Goal: Transaction & Acquisition: Purchase product/service

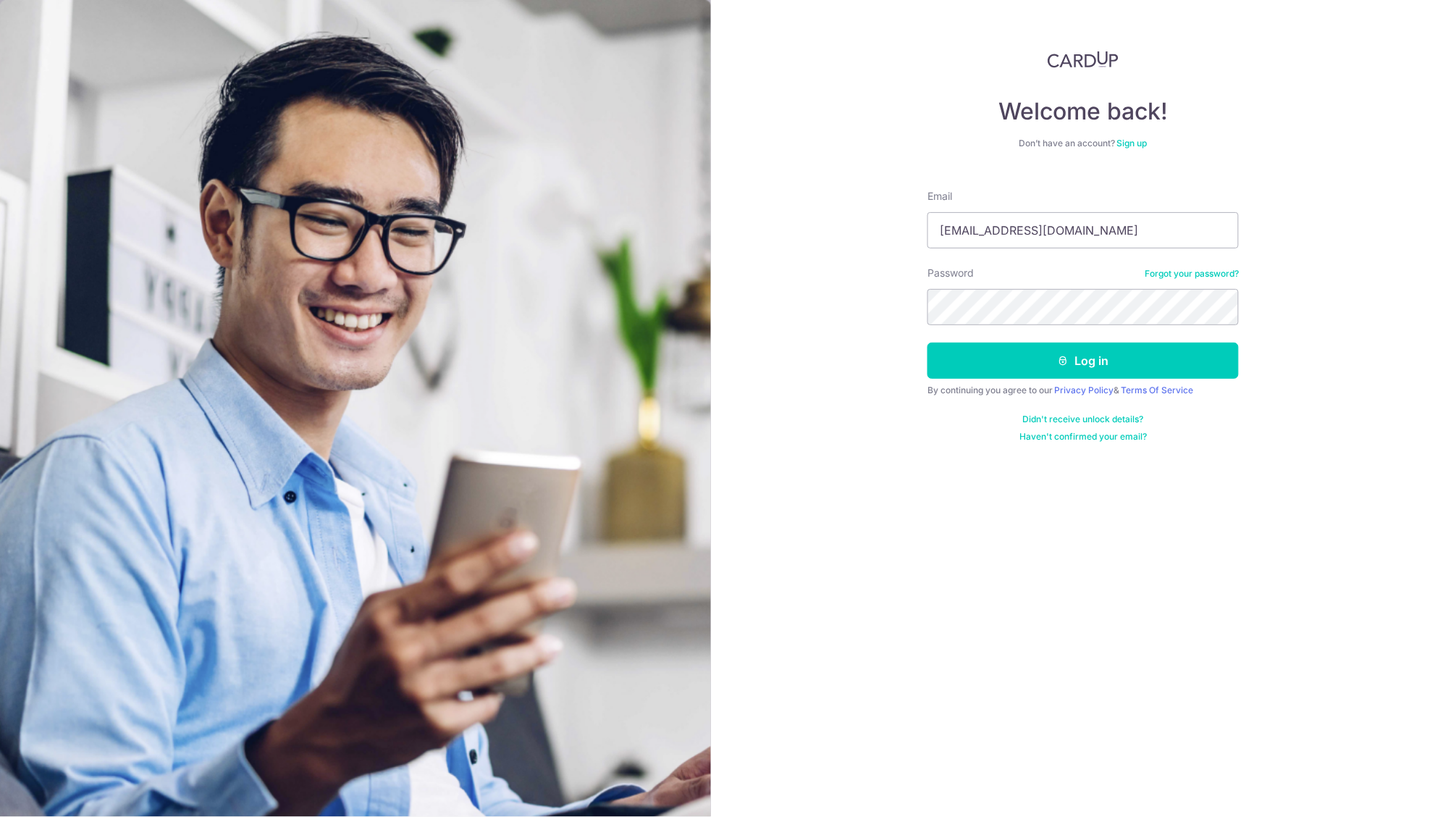
type input "[EMAIL_ADDRESS][DOMAIN_NAME]"
click at [1084, 360] on button "Log in" at bounding box center [1084, 361] width 312 height 36
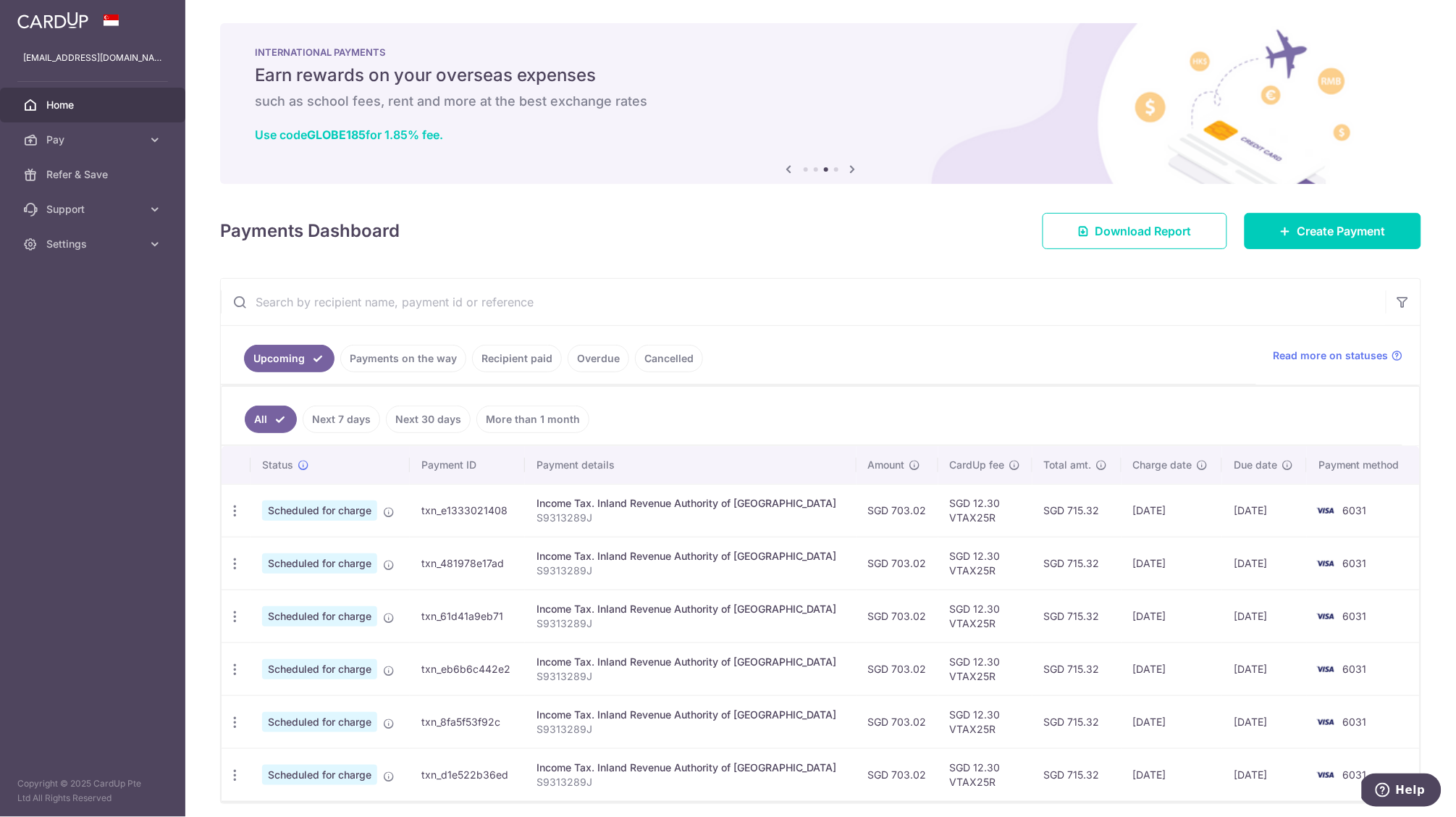
scroll to position [57, 0]
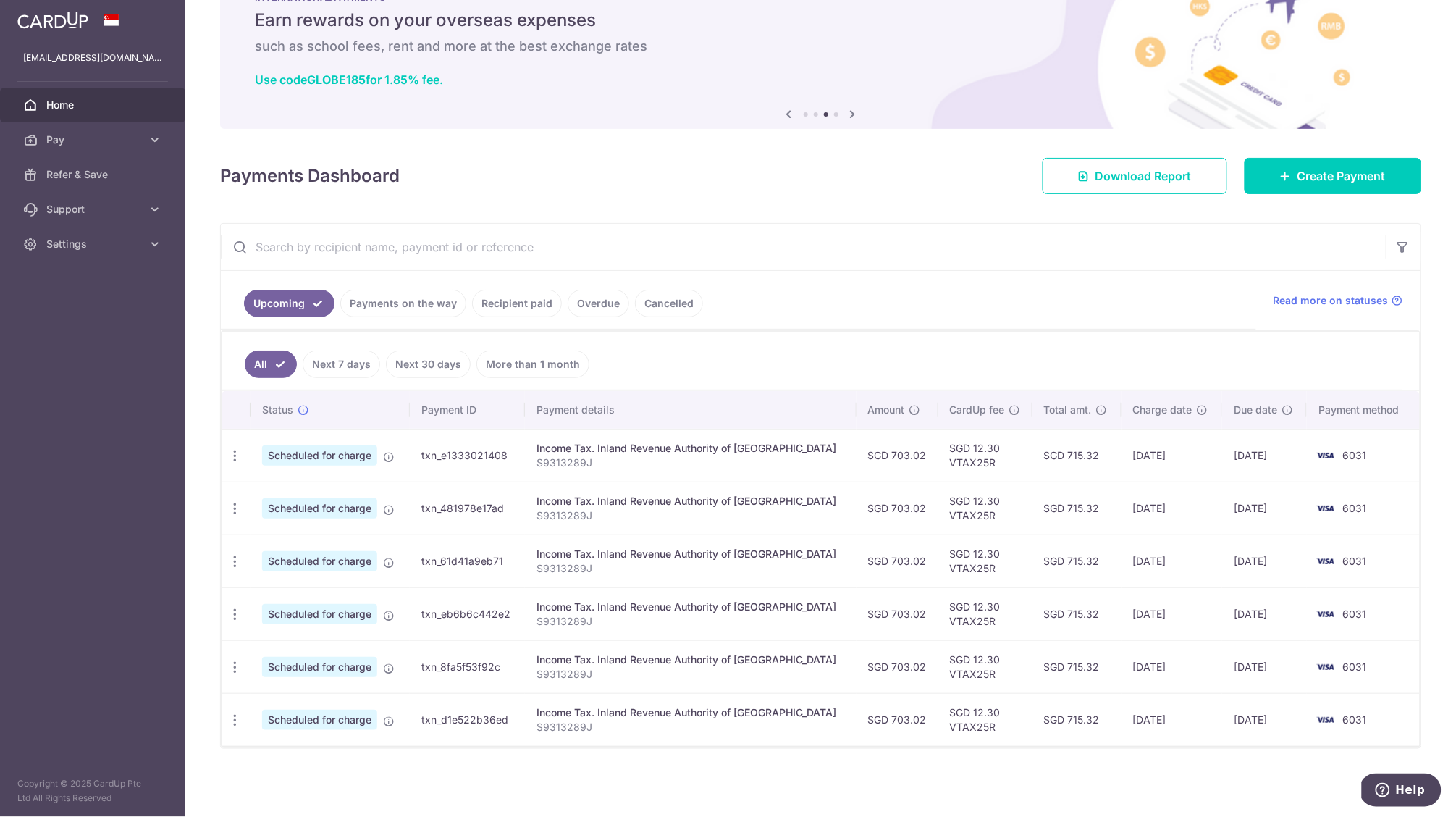
click at [514, 306] on link "Recipient paid" at bounding box center [517, 303] width 90 height 28
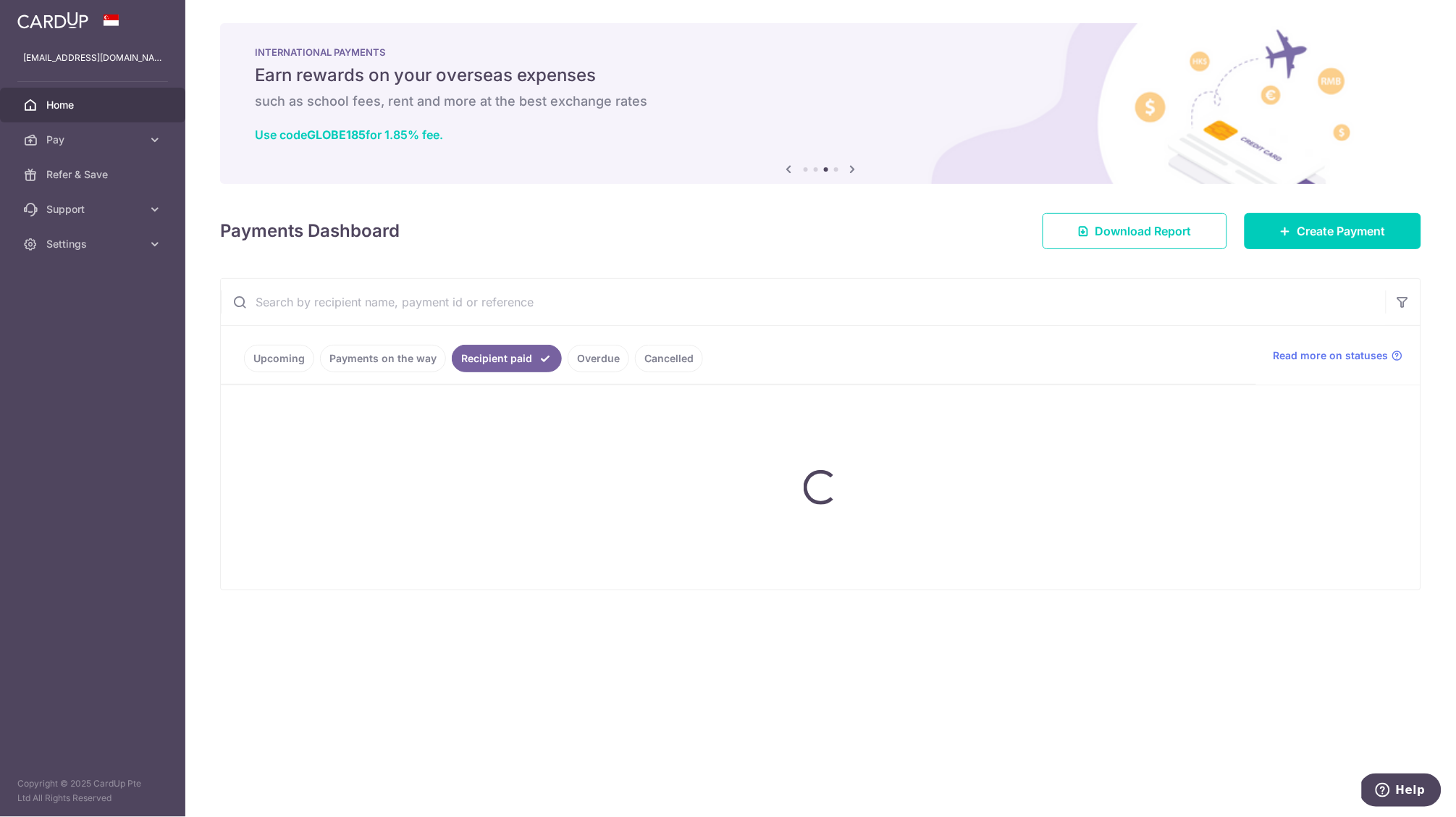
scroll to position [0, 0]
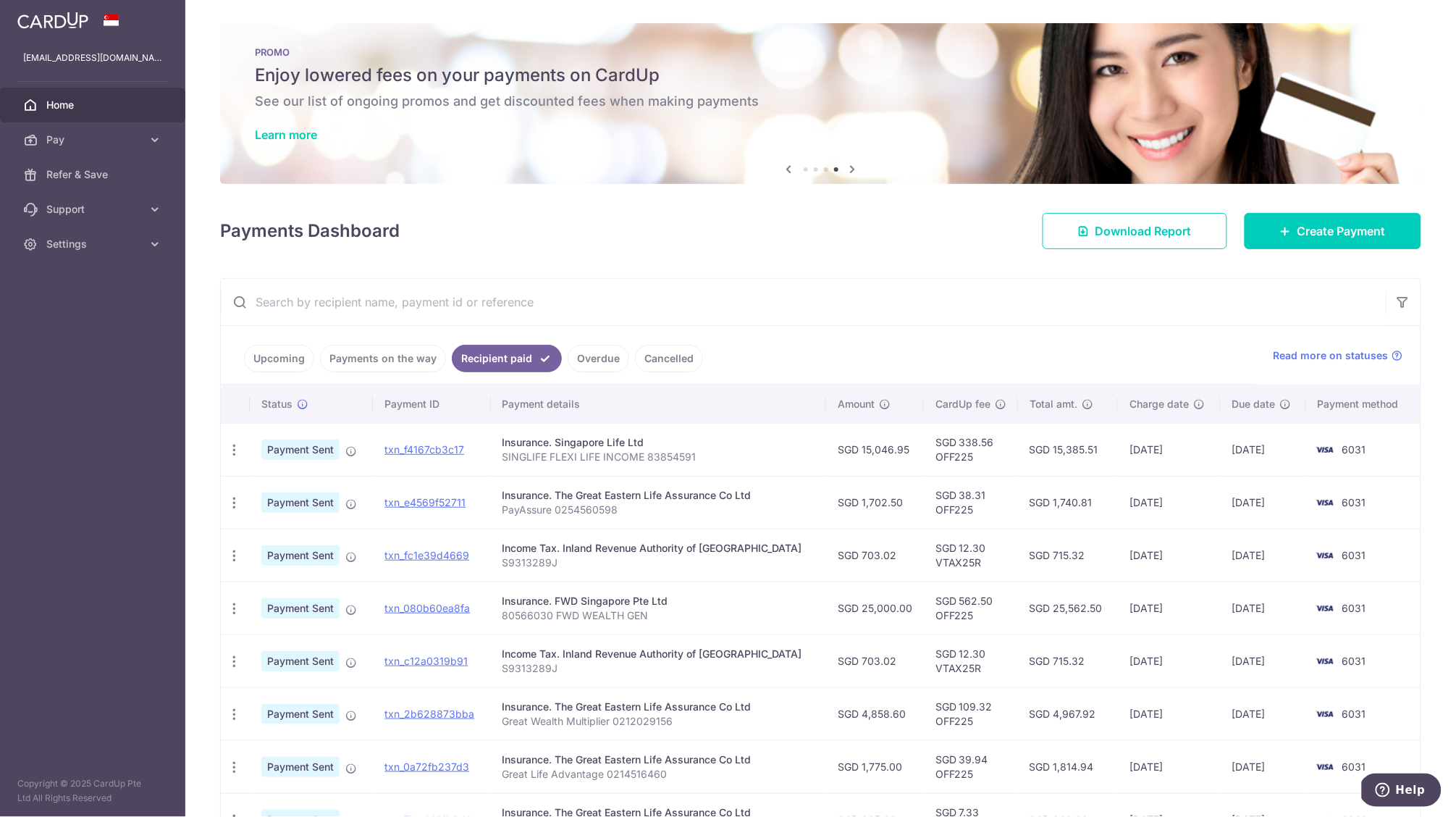
click at [945, 459] on td "SGD 338.56 OFF225" at bounding box center [970, 450] width 94 height 52
click at [954, 453] on td "SGD 338.56 OFF225" at bounding box center [970, 450] width 94 height 52
click at [852, 454] on td "SGD 15,046.95" at bounding box center [874, 450] width 97 height 52
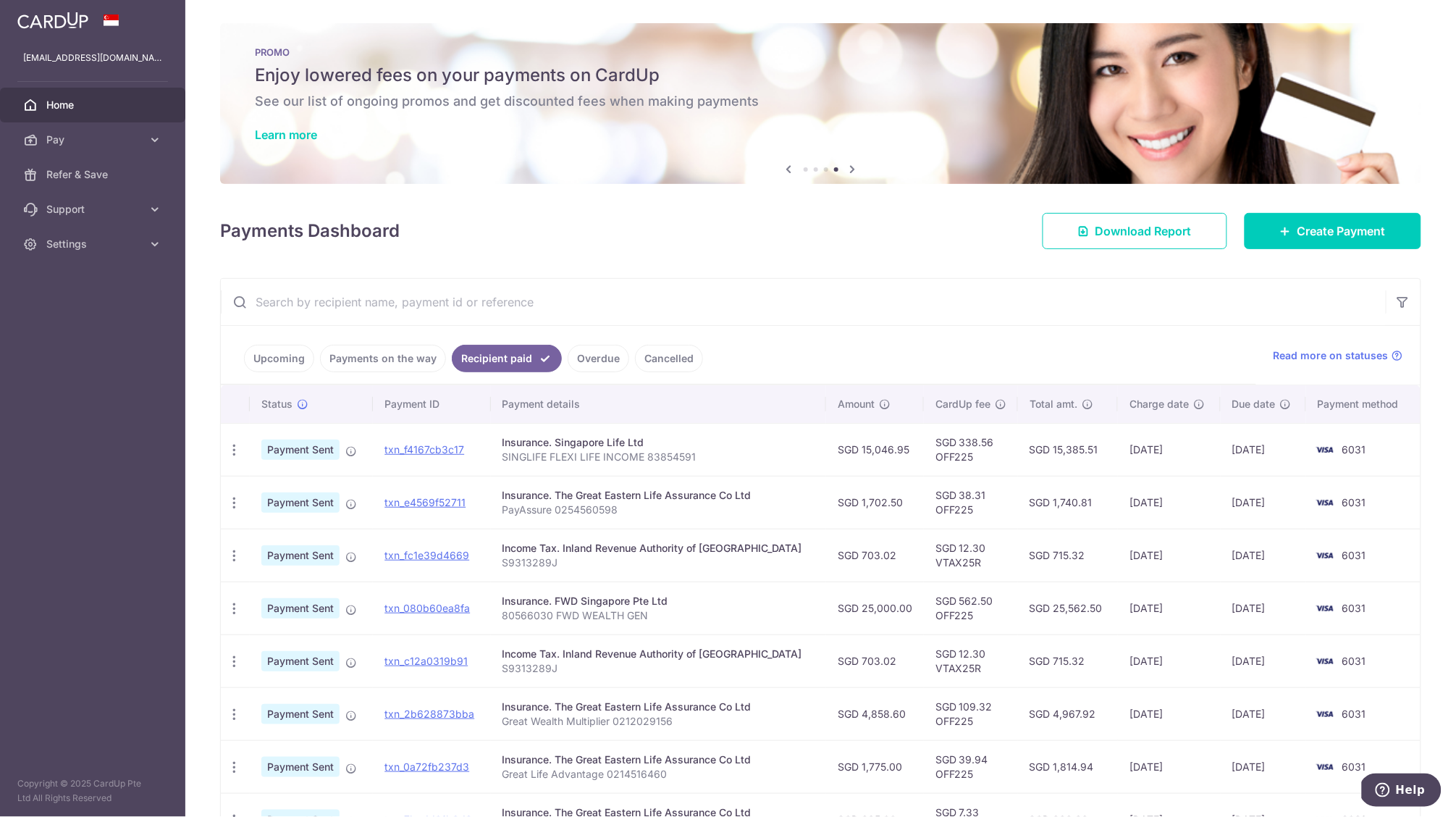
click at [852, 454] on td "SGD 15,046.95" at bounding box center [874, 450] width 97 height 52
click at [863, 452] on td "SGD 15,046.95" at bounding box center [874, 450] width 97 height 52
click at [878, 495] on td "SGD 1,702.50" at bounding box center [874, 502] width 97 height 52
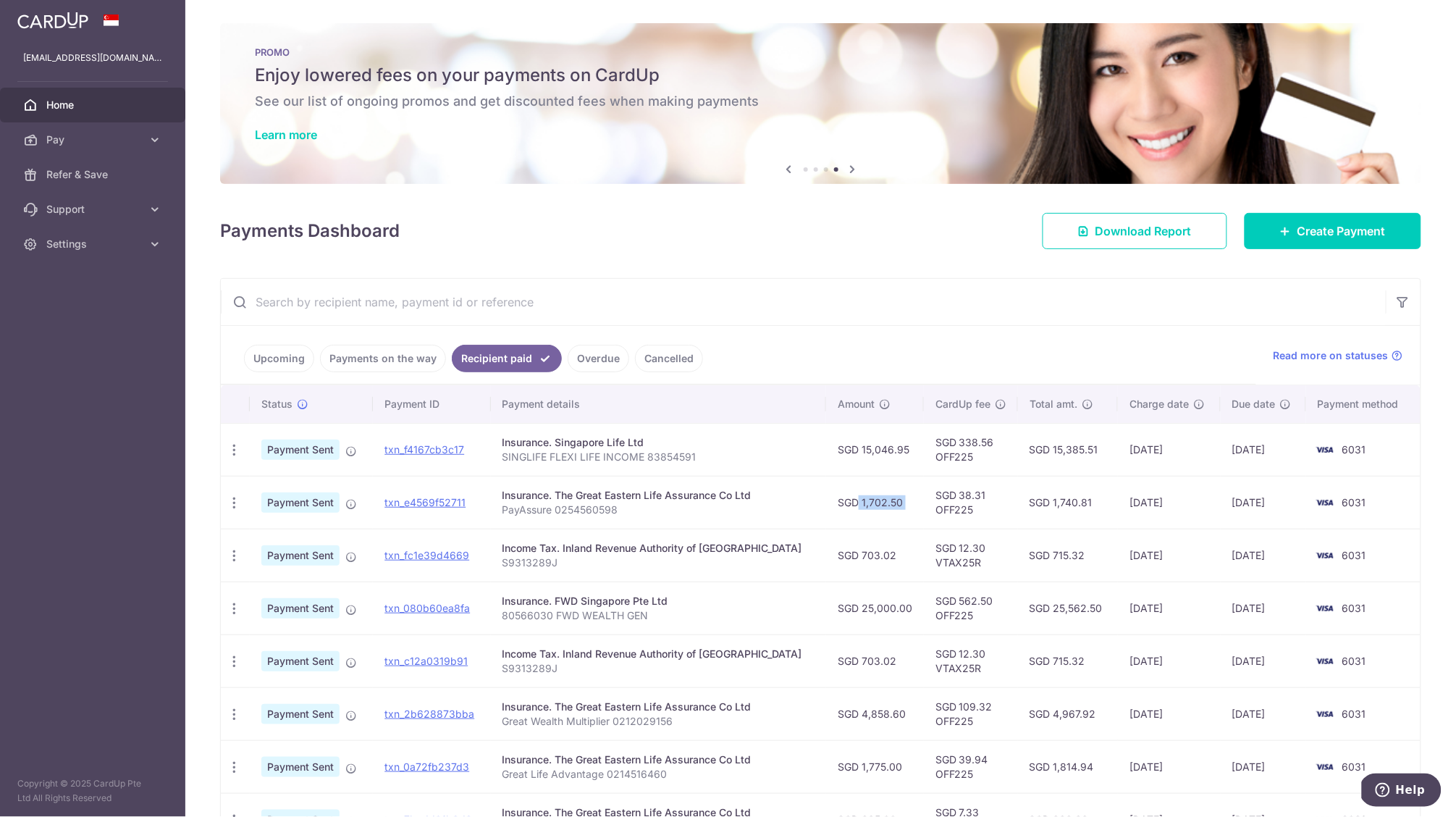
click at [878, 495] on td "SGD 1,702.50" at bounding box center [874, 502] width 97 height 52
click at [877, 508] on td "SGD 1,702.50" at bounding box center [874, 502] width 97 height 52
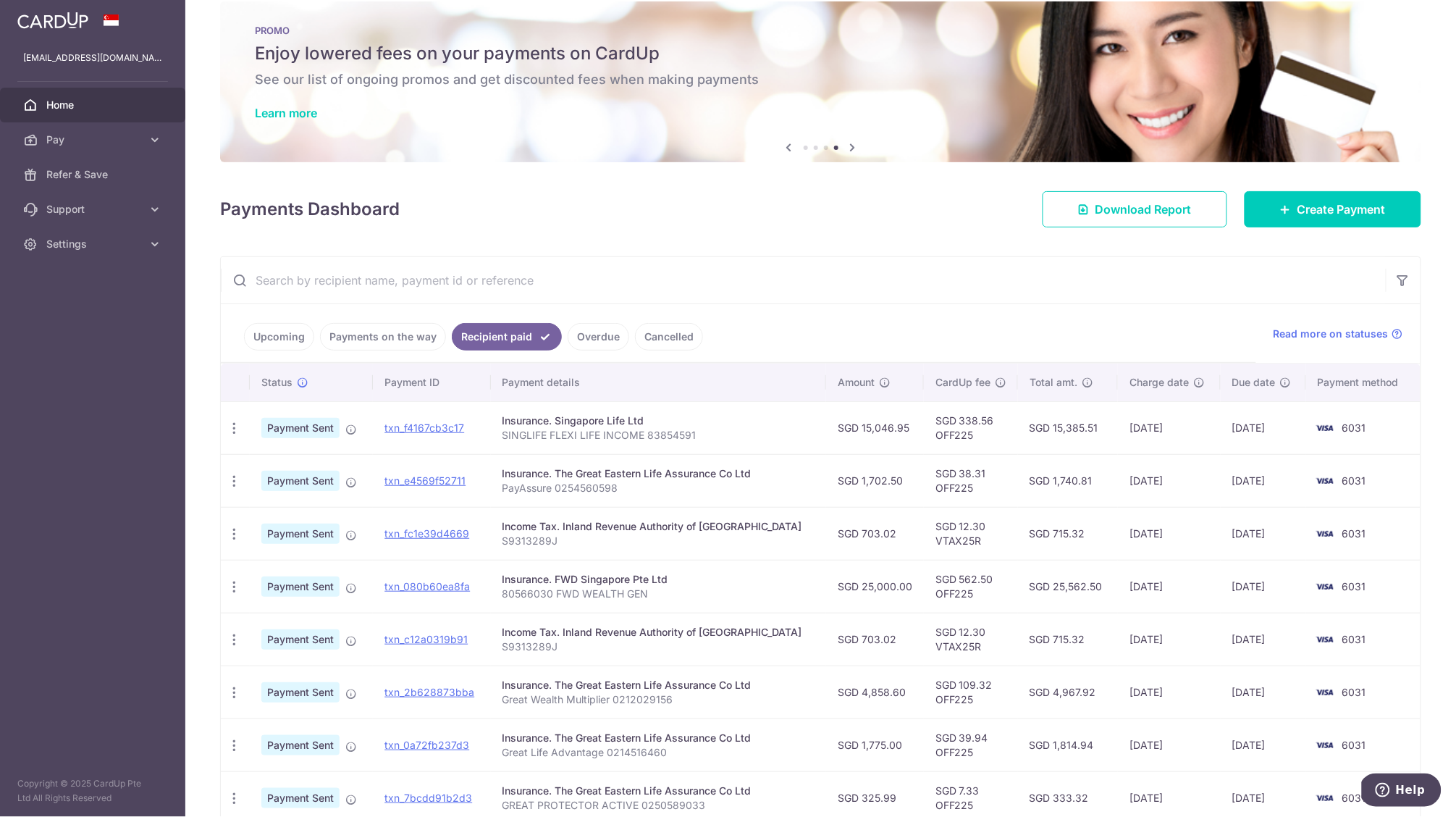
scroll to position [32, 0]
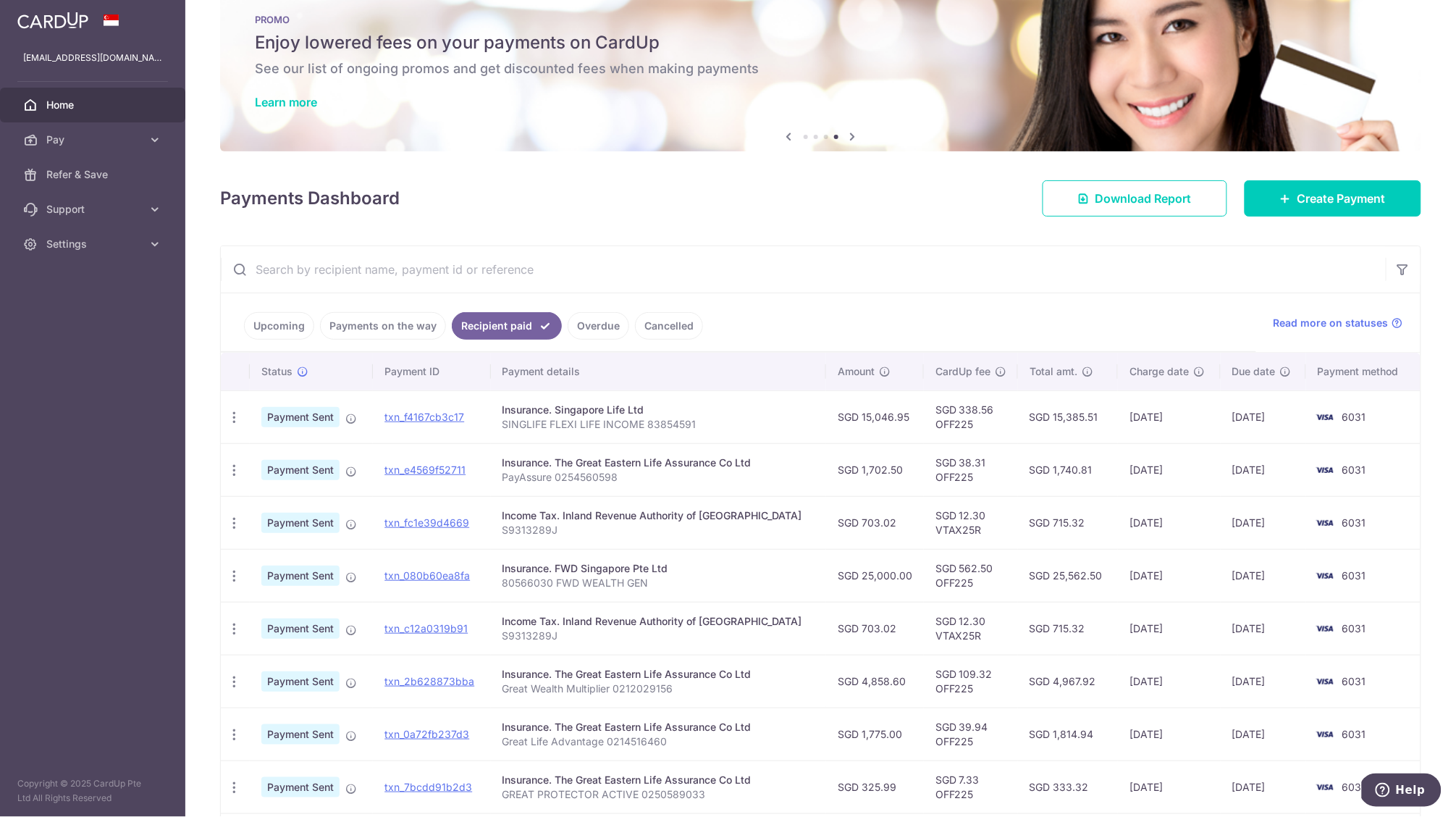
click at [924, 740] on td "SGD 39.94 OFF225" at bounding box center [970, 734] width 94 height 52
click at [874, 726] on td "SGD 1,775.00" at bounding box center [874, 734] width 97 height 52
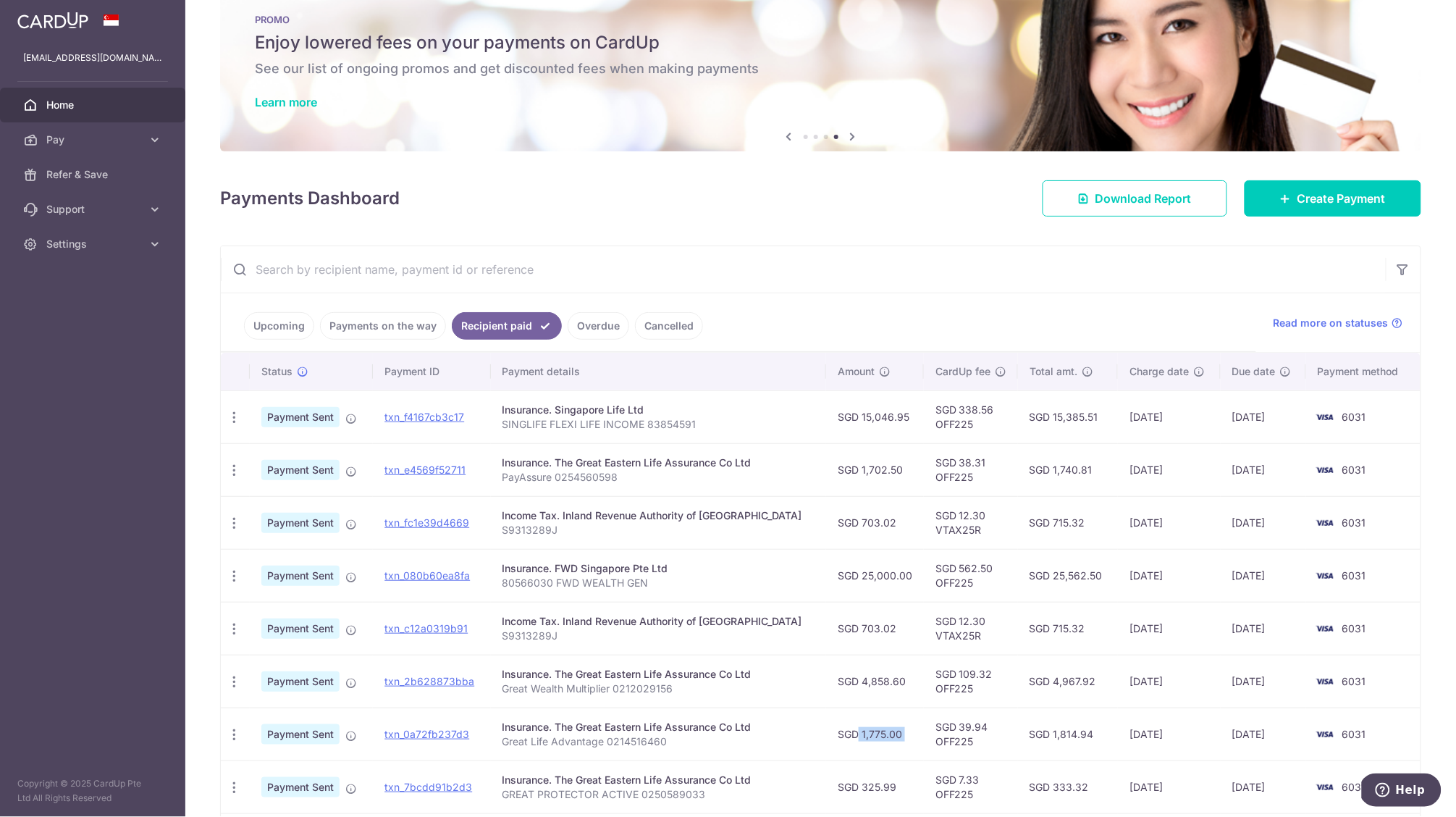
click at [874, 726] on td "SGD 1,775.00" at bounding box center [874, 734] width 97 height 52
click at [871, 482] on td "SGD 1,702.50" at bounding box center [874, 470] width 97 height 52
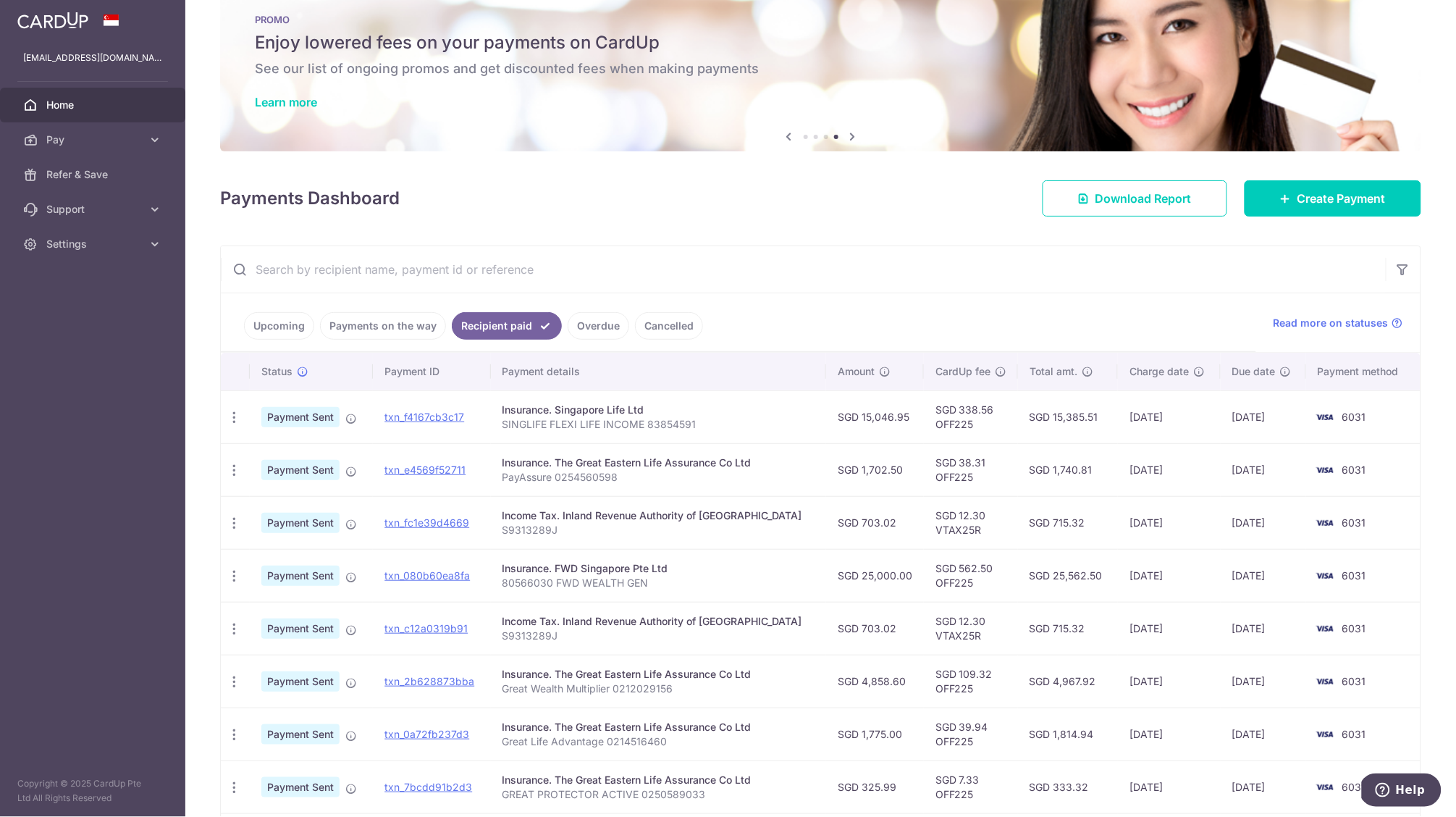
click at [878, 477] on td "SGD 1,702.50" at bounding box center [874, 470] width 97 height 52
click at [885, 472] on td "SGD 1,702.50" at bounding box center [874, 470] width 97 height 52
click at [1094, 483] on td "SGD 1,740.81" at bounding box center [1068, 470] width 100 height 52
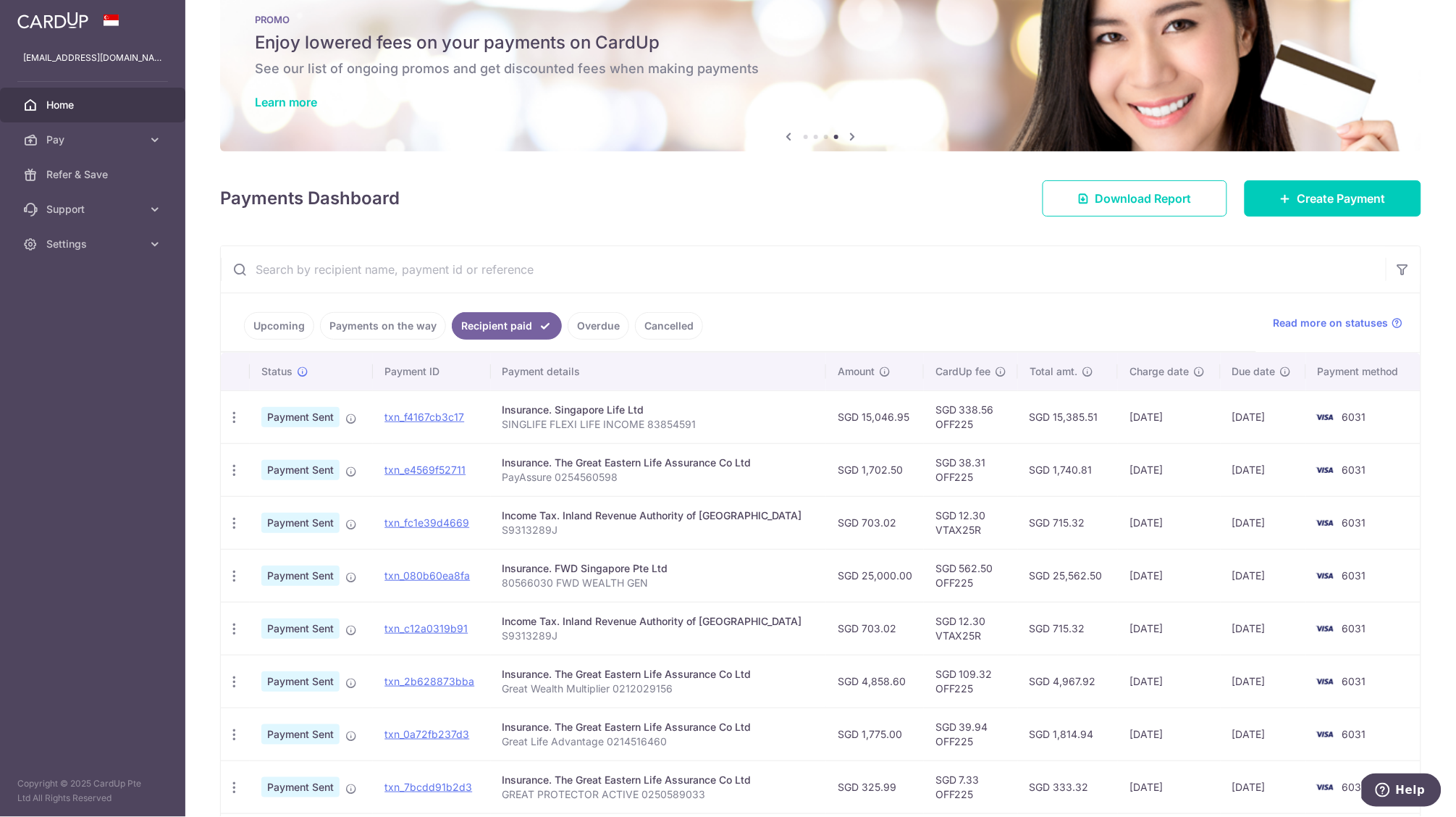
click at [1094, 483] on td "SGD 1,740.81" at bounding box center [1068, 470] width 100 height 52
click at [1166, 483] on td "17/09/2025" at bounding box center [1169, 470] width 102 height 52
drag, startPoint x: 1238, startPoint y: 478, endPoint x: 1249, endPoint y: 477, distance: 11.0
click at [1249, 477] on td "22/09/2025" at bounding box center [1263, 470] width 85 height 52
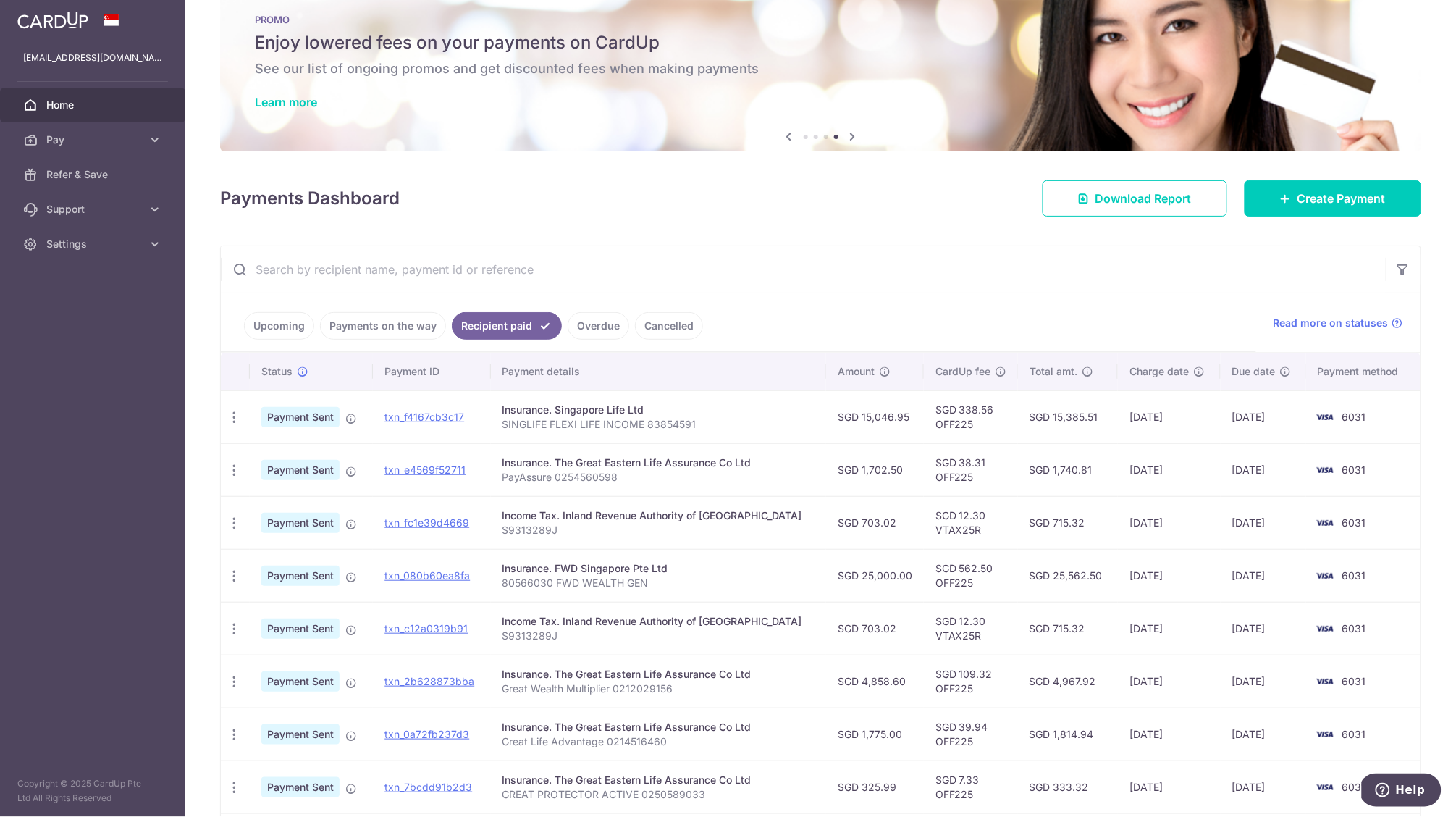
click at [1249, 477] on td "22/09/2025" at bounding box center [1263, 470] width 85 height 52
click at [1262, 471] on td "22/09/2025" at bounding box center [1263, 470] width 85 height 52
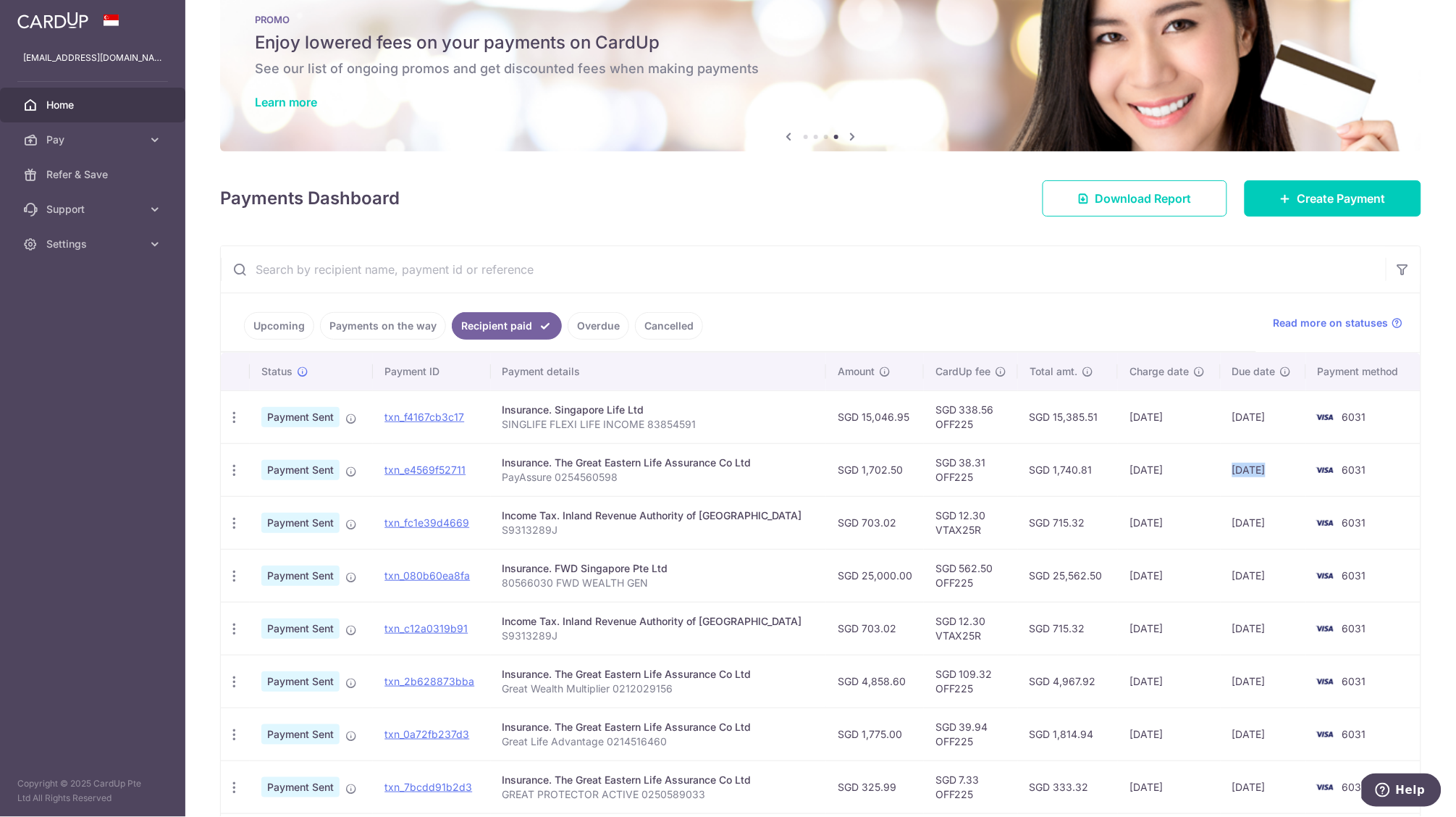
click at [1243, 466] on td "22/09/2025" at bounding box center [1263, 470] width 85 height 52
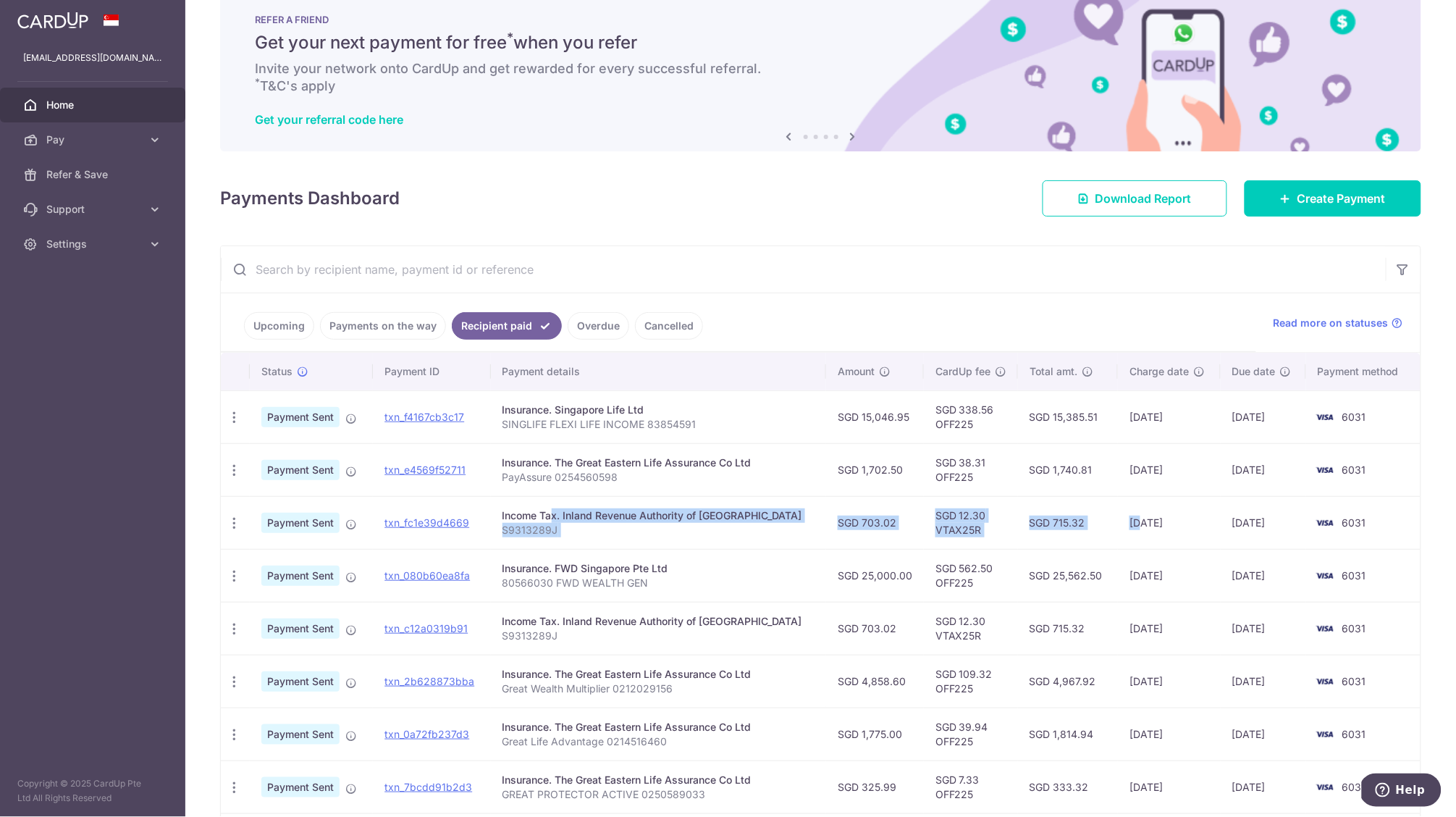
drag, startPoint x: 714, startPoint y: 514, endPoint x: 1121, endPoint y: 523, distance: 407.1
click at [1121, 523] on tr "PDF Receipt Payment Sent txn_fc1e39d4669 Income Tax. Inland Revenue Authority o…" at bounding box center [820, 522] width 1200 height 52
click at [1121, 523] on td "16/09/2025" at bounding box center [1169, 524] width 102 height 52
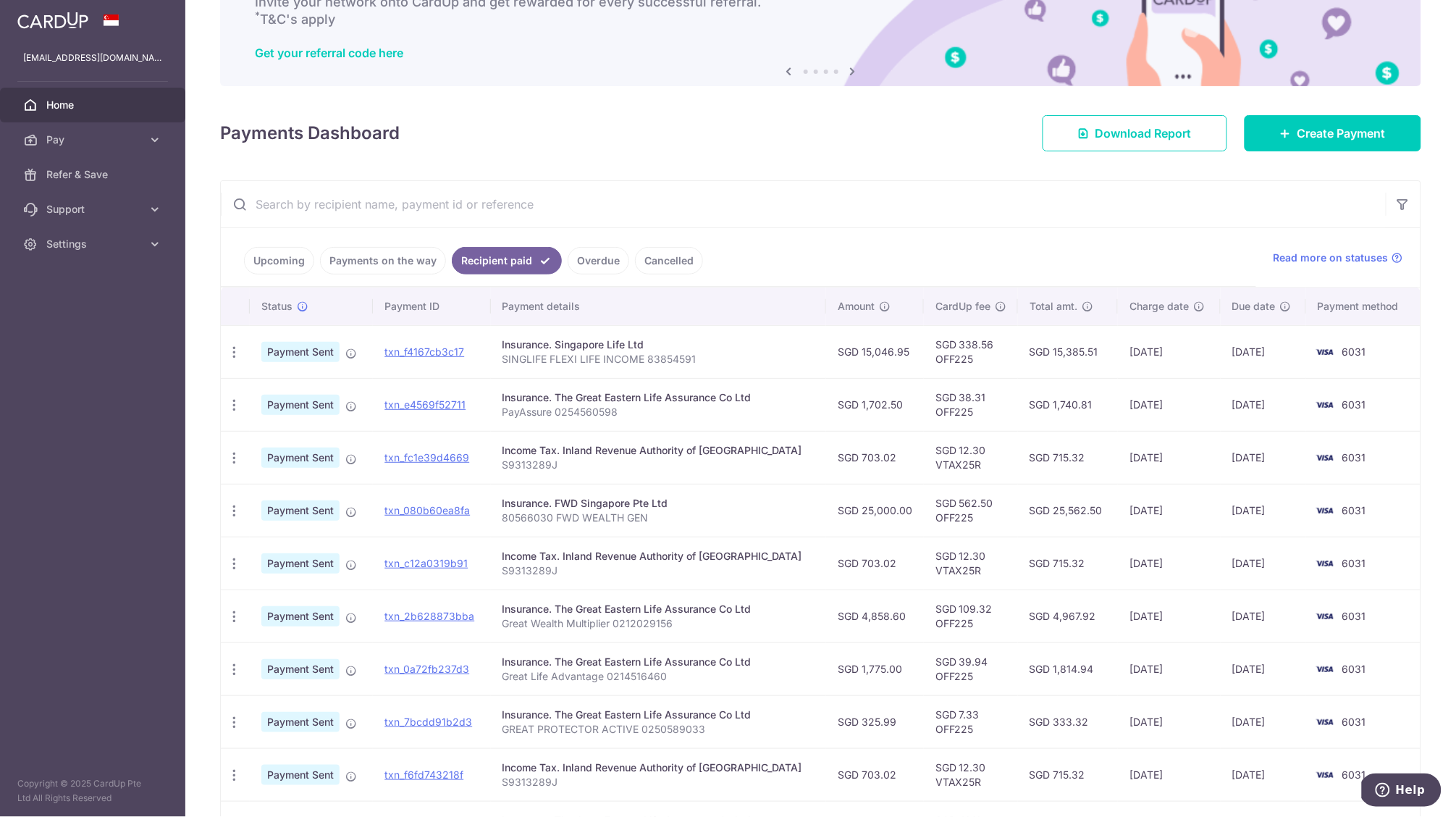
scroll to position [242, 0]
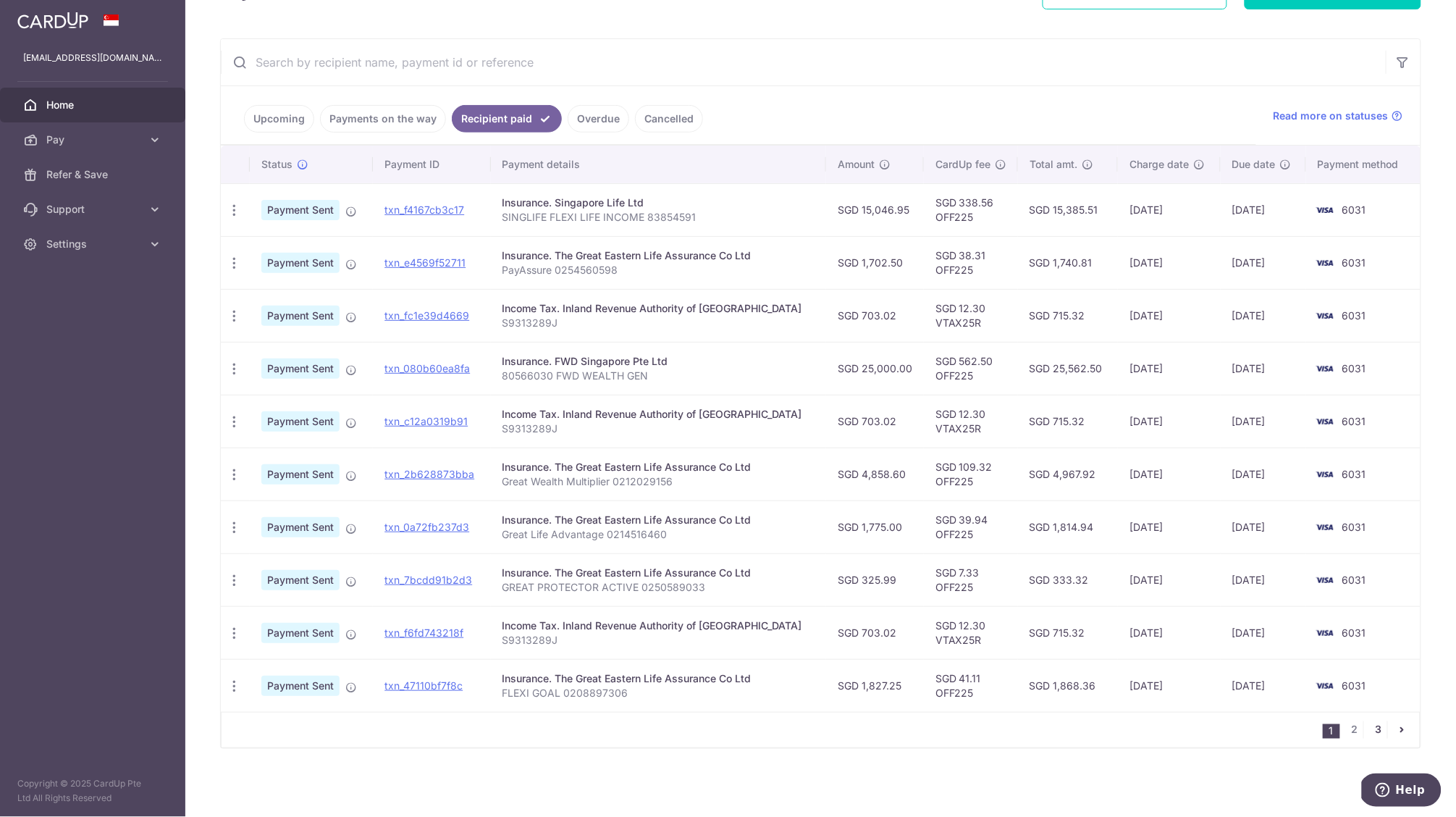
click at [1374, 725] on link "3" at bounding box center [1378, 730] width 18 height 18
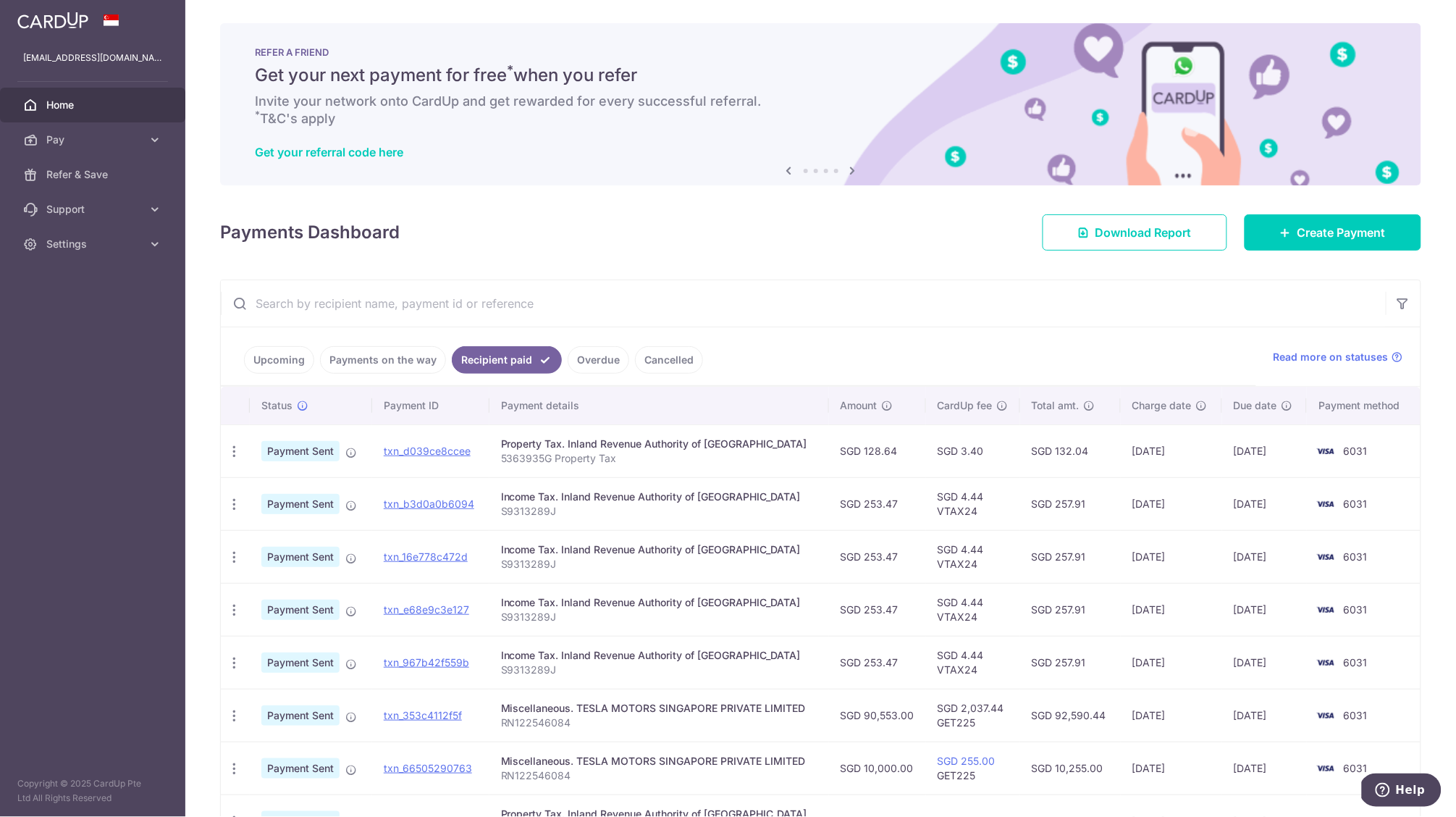
scroll to position [135, 0]
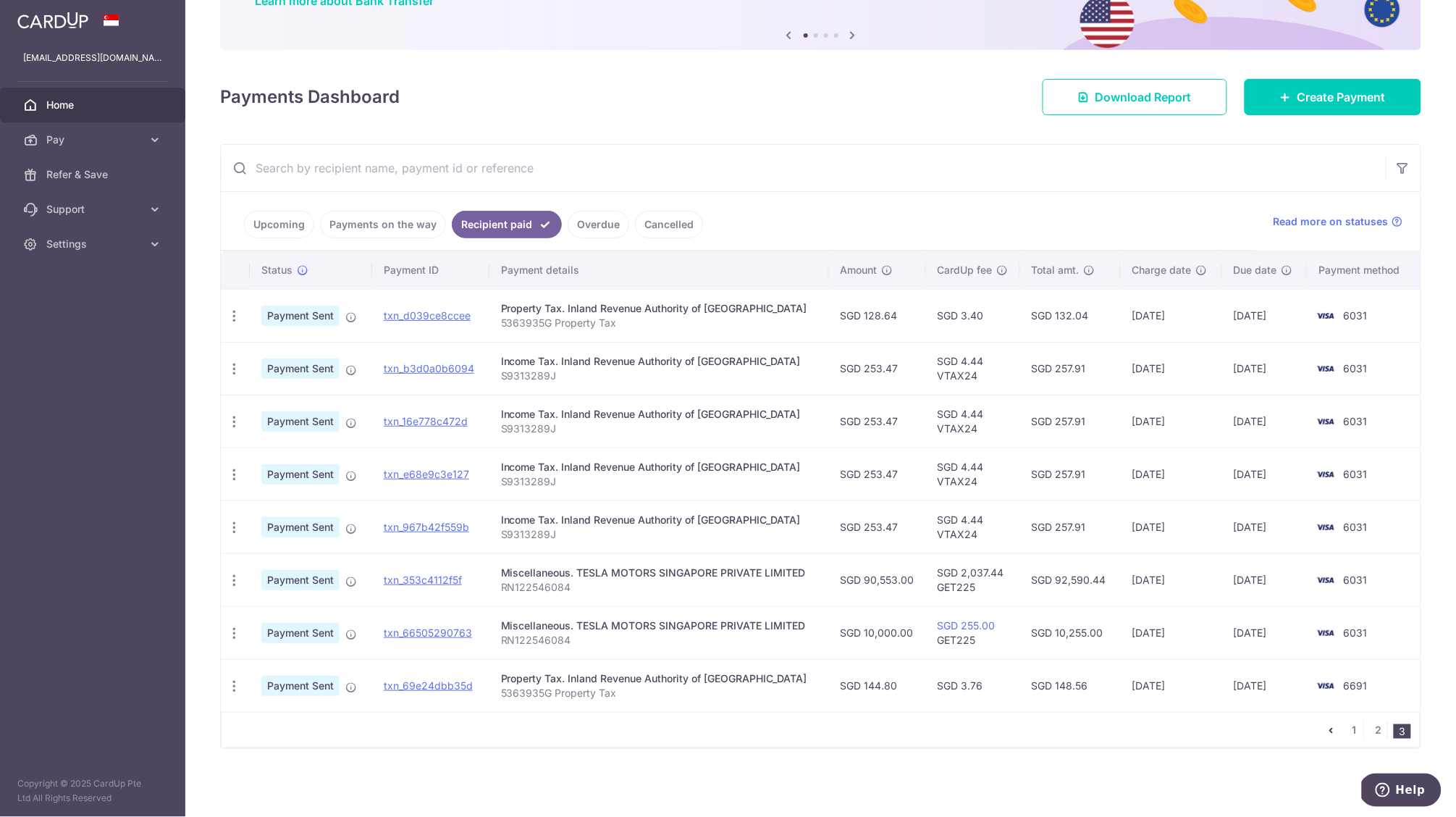
click at [635, 703] on td "Property Tax. Inland Revenue Authority of Singapore 5363935G Property Tax" at bounding box center [659, 685] width 339 height 52
click at [645, 698] on p "5363935G Property Tax" at bounding box center [659, 693] width 317 height 14
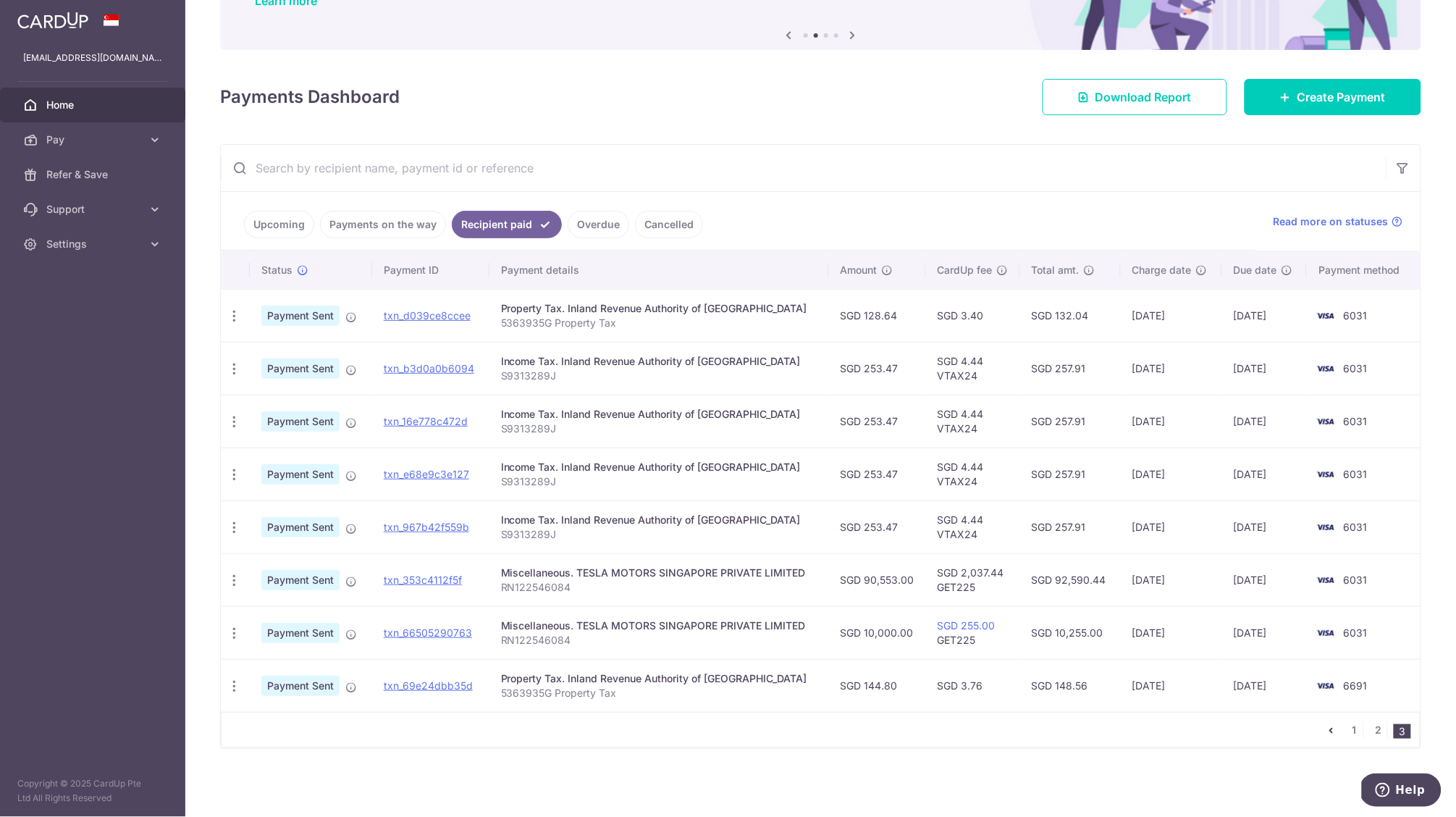
click at [1359, 631] on span "6031" at bounding box center [1355, 632] width 24 height 13
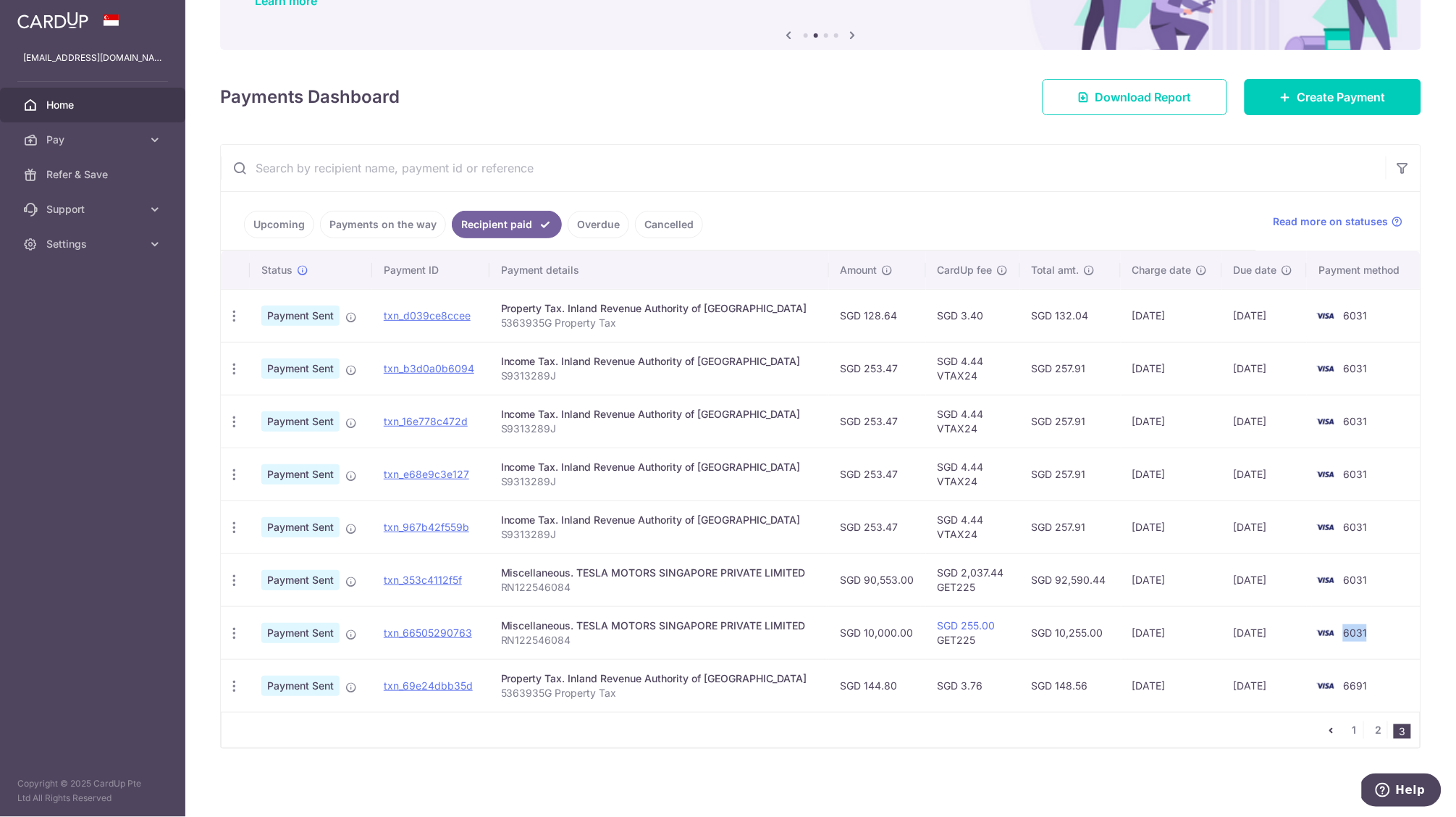
click at [1359, 631] on span "6031" at bounding box center [1355, 632] width 24 height 13
click at [1398, 591] on td "6031" at bounding box center [1364, 580] width 113 height 52
click at [1372, 735] on link "2" at bounding box center [1378, 730] width 18 height 18
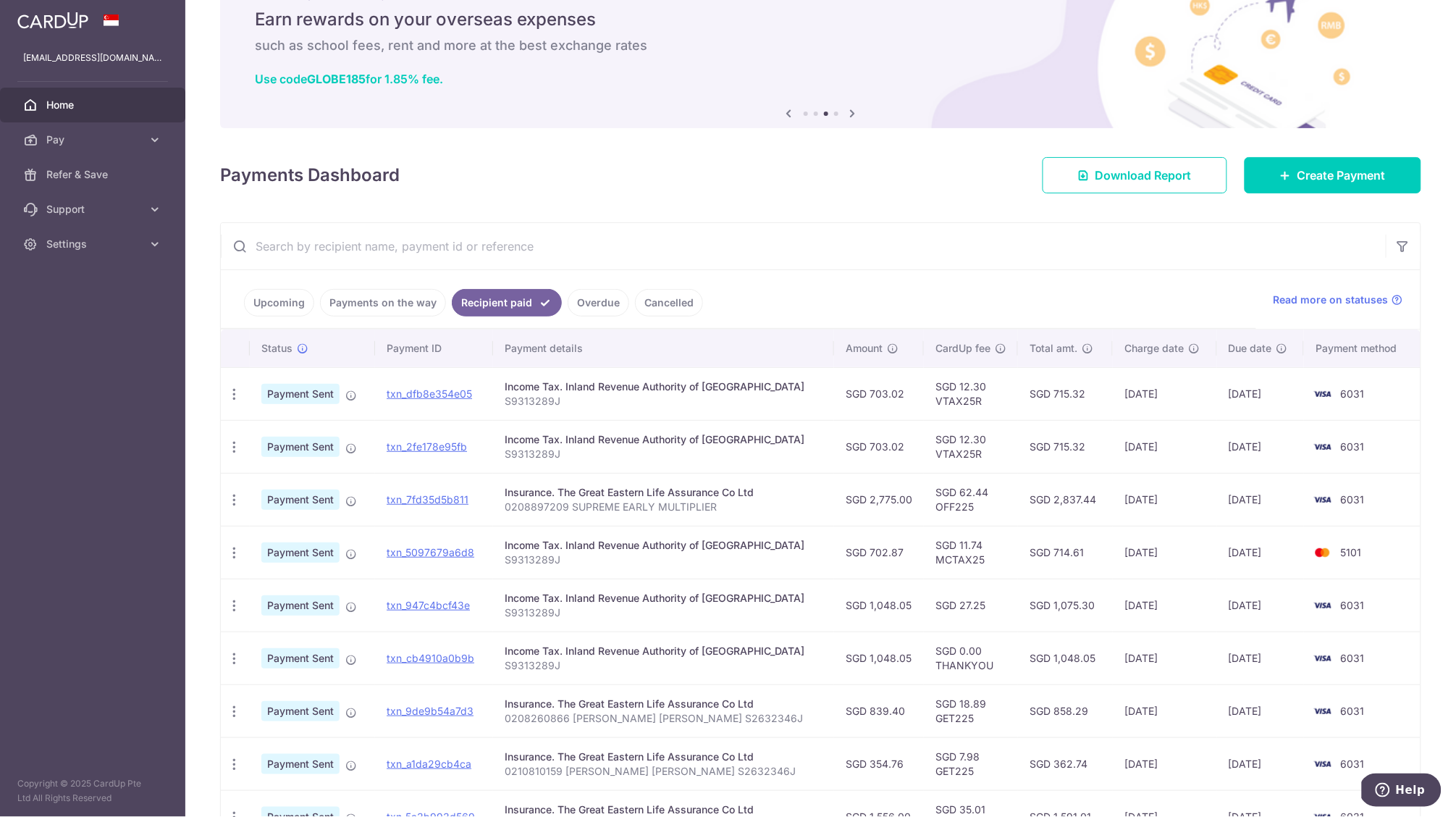
scroll to position [242, 0]
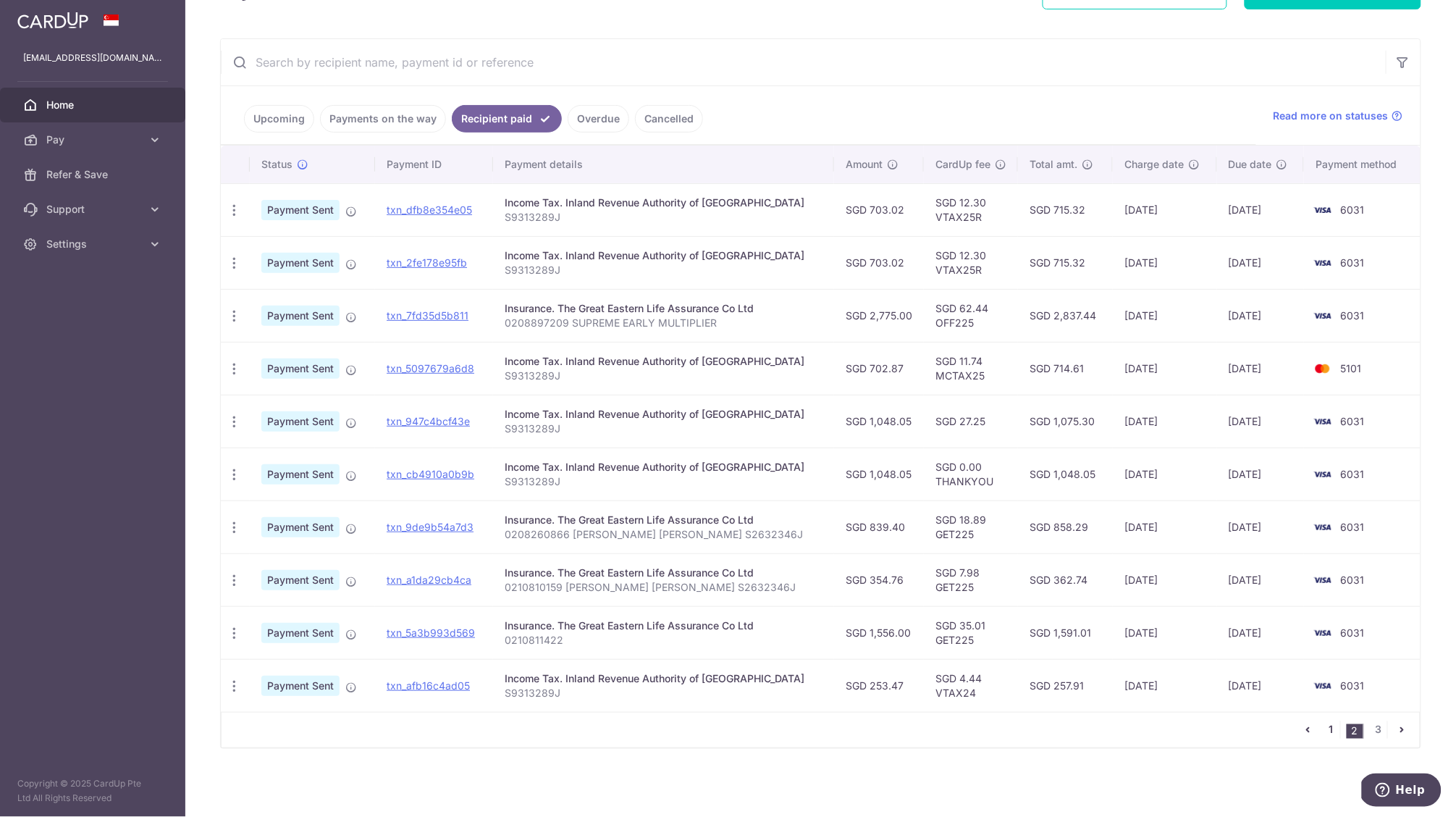
click at [1328, 730] on link "1" at bounding box center [1332, 730] width 18 height 18
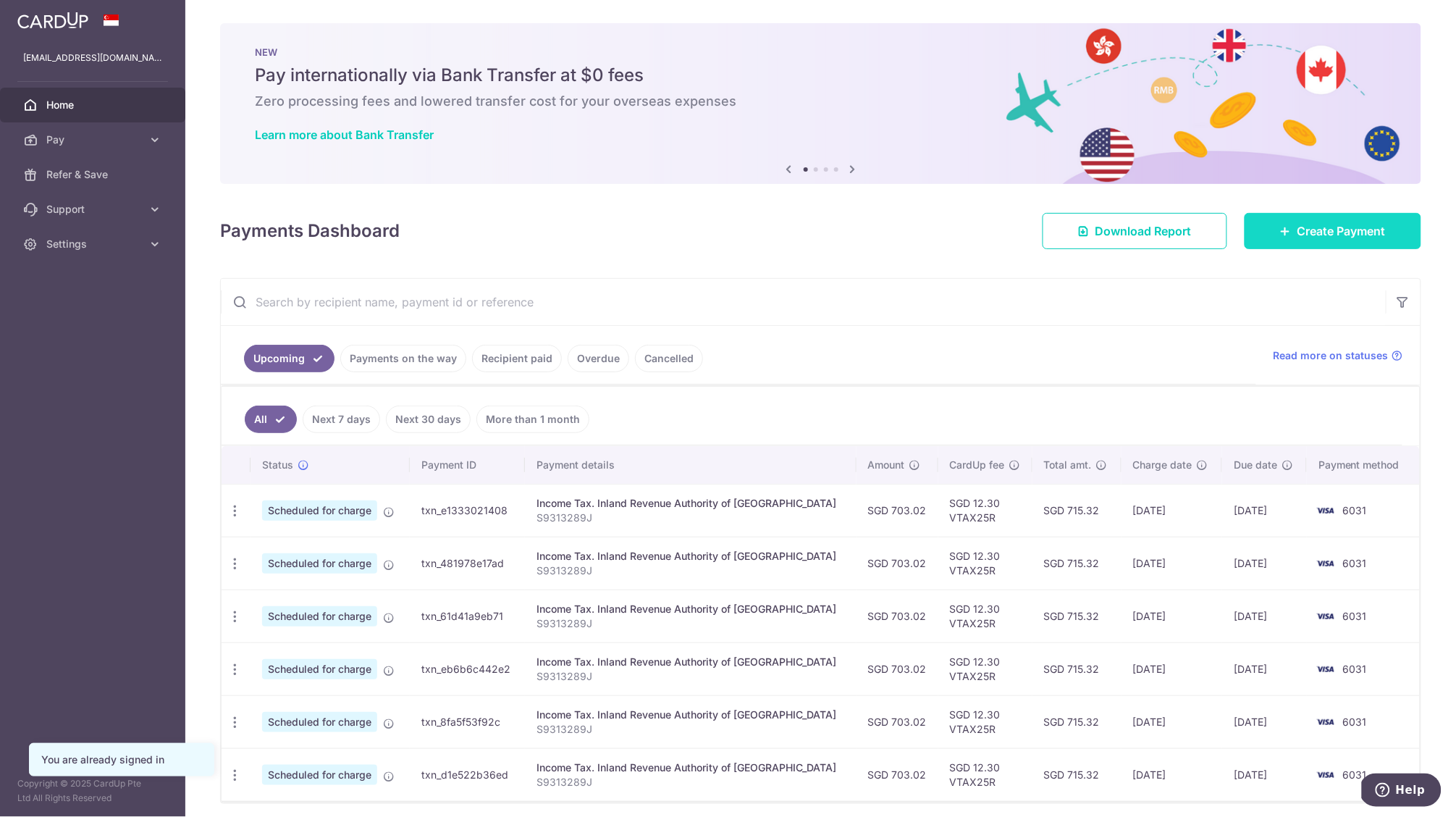
click at [1358, 228] on span "Create Payment" at bounding box center [1342, 231] width 88 height 18
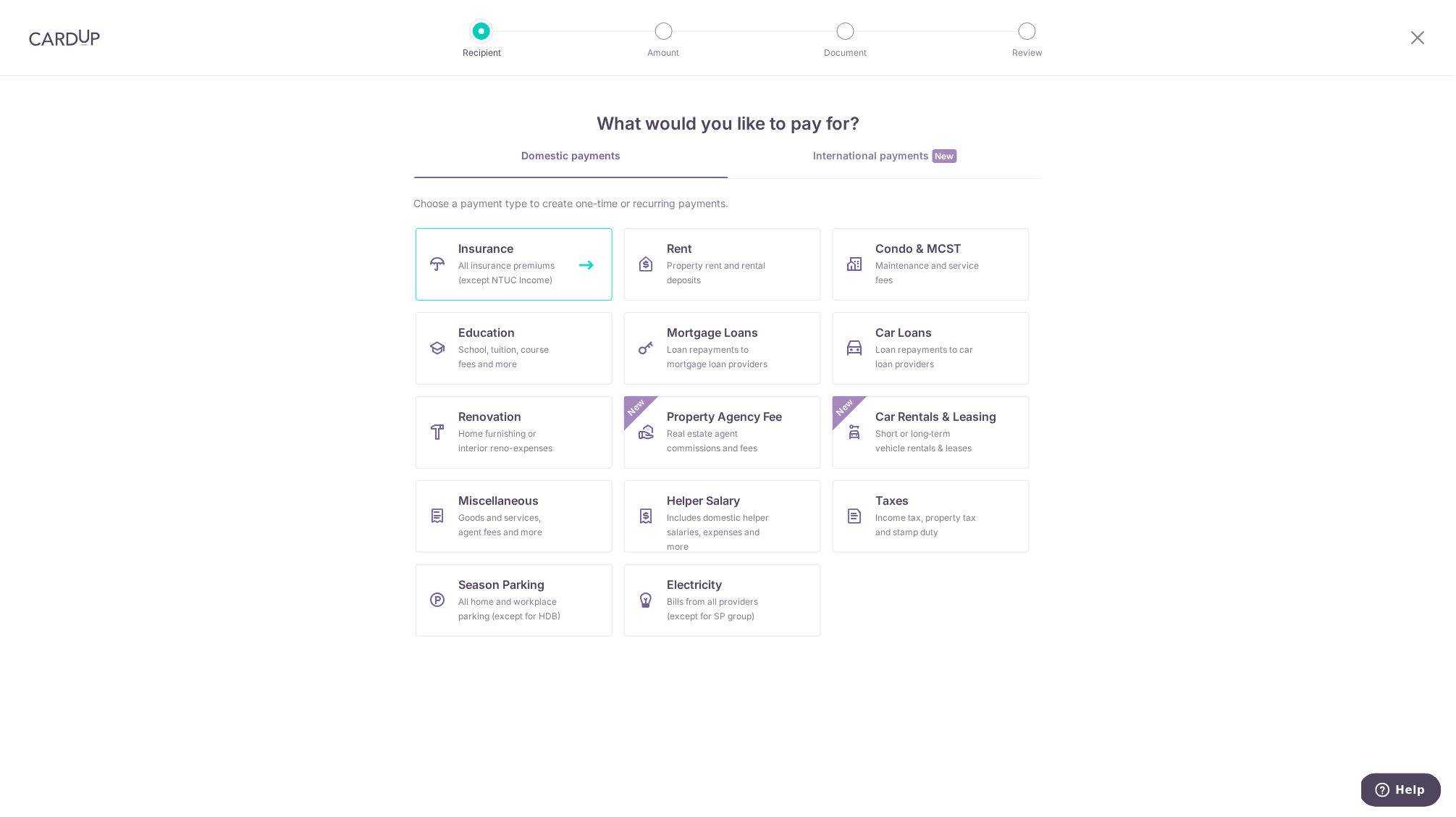
click at [532, 268] on div "All insurance premiums (except NTUC Income)" at bounding box center [510, 273] width 104 height 29
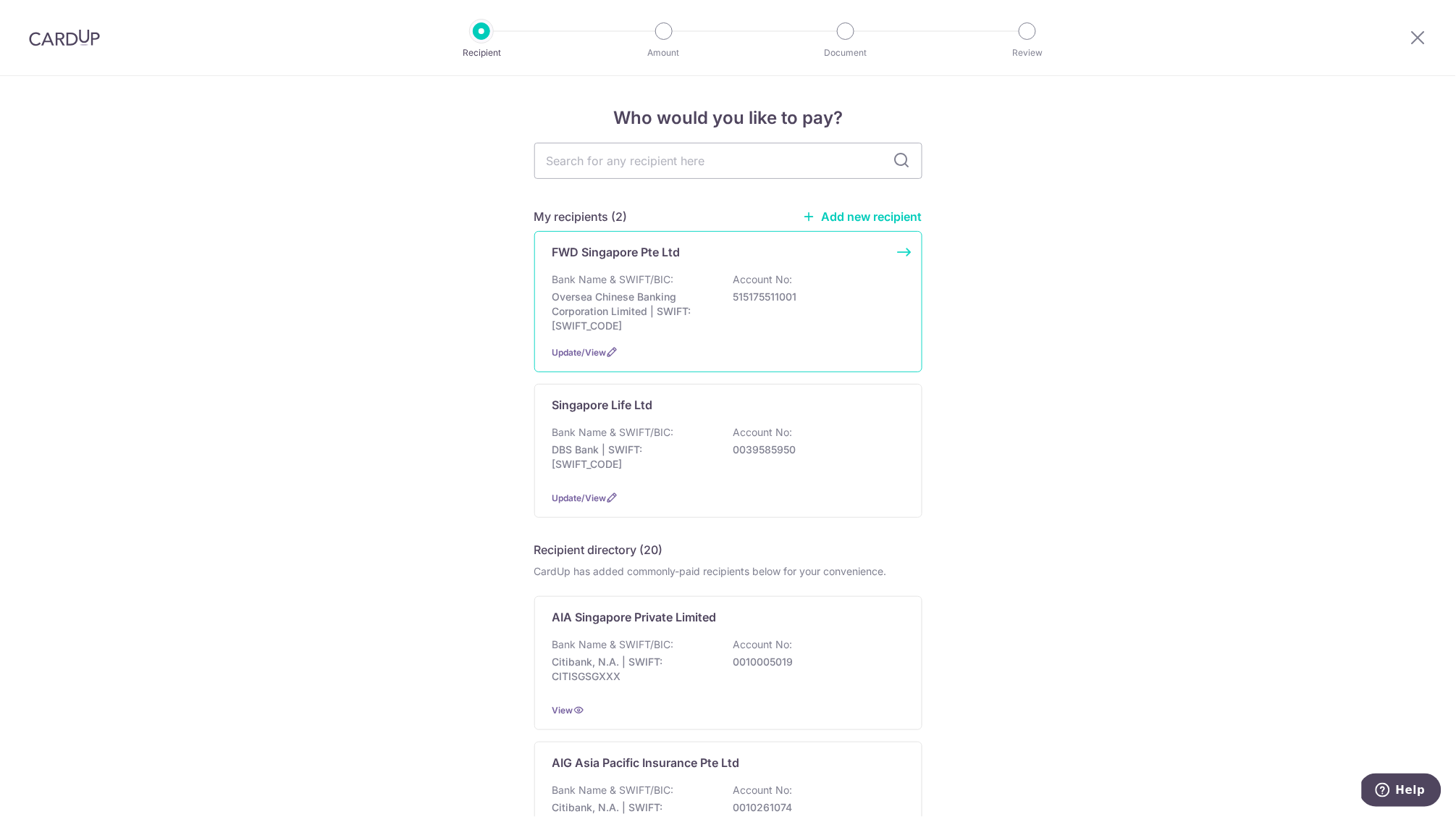
click at [714, 303] on div "Bank Name & SWIFT/BIC: Oversea Chinese Banking Corporation Limited | SWIFT: [SW…" at bounding box center [729, 303] width 352 height 61
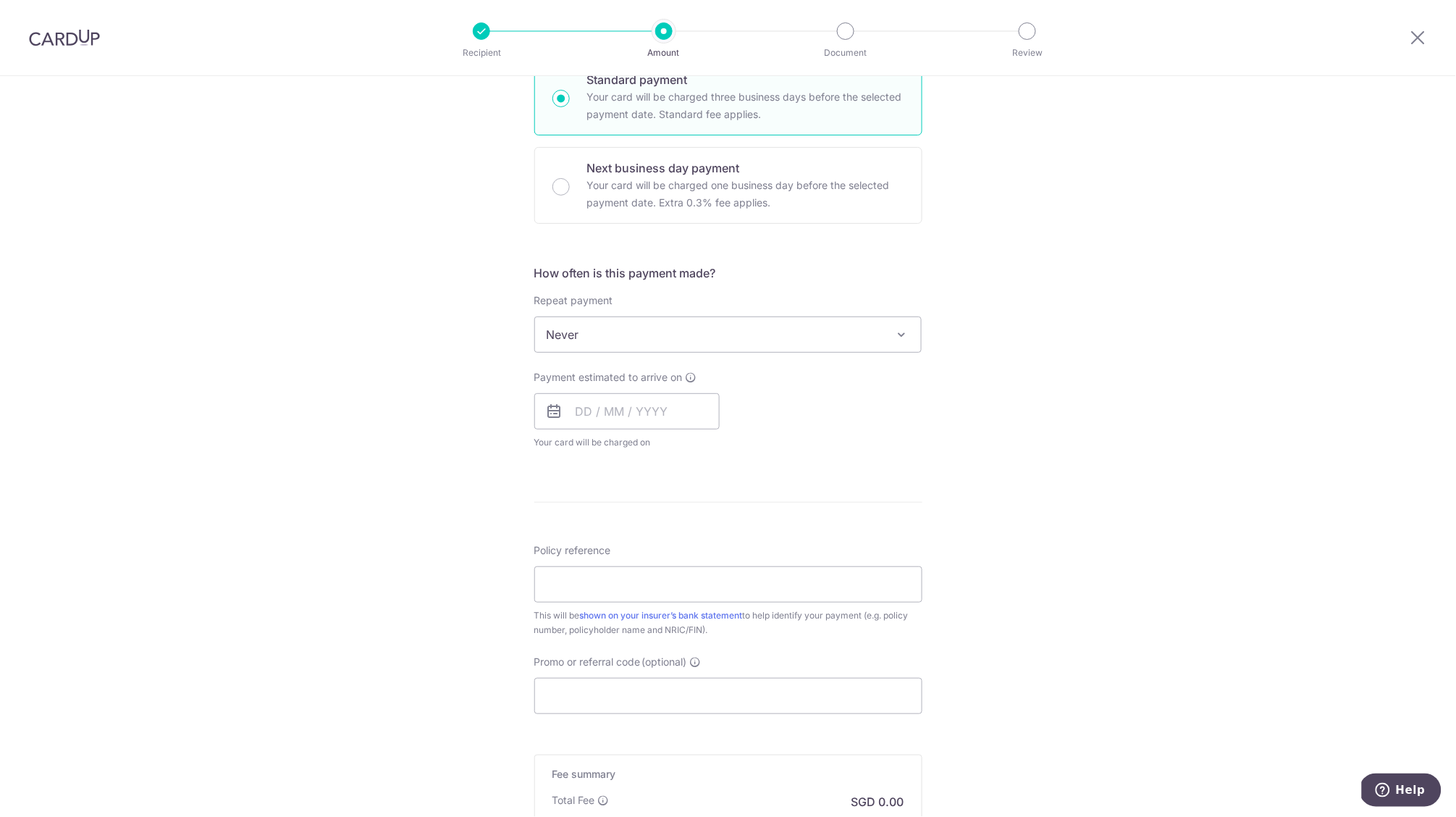
scroll to position [441, 0]
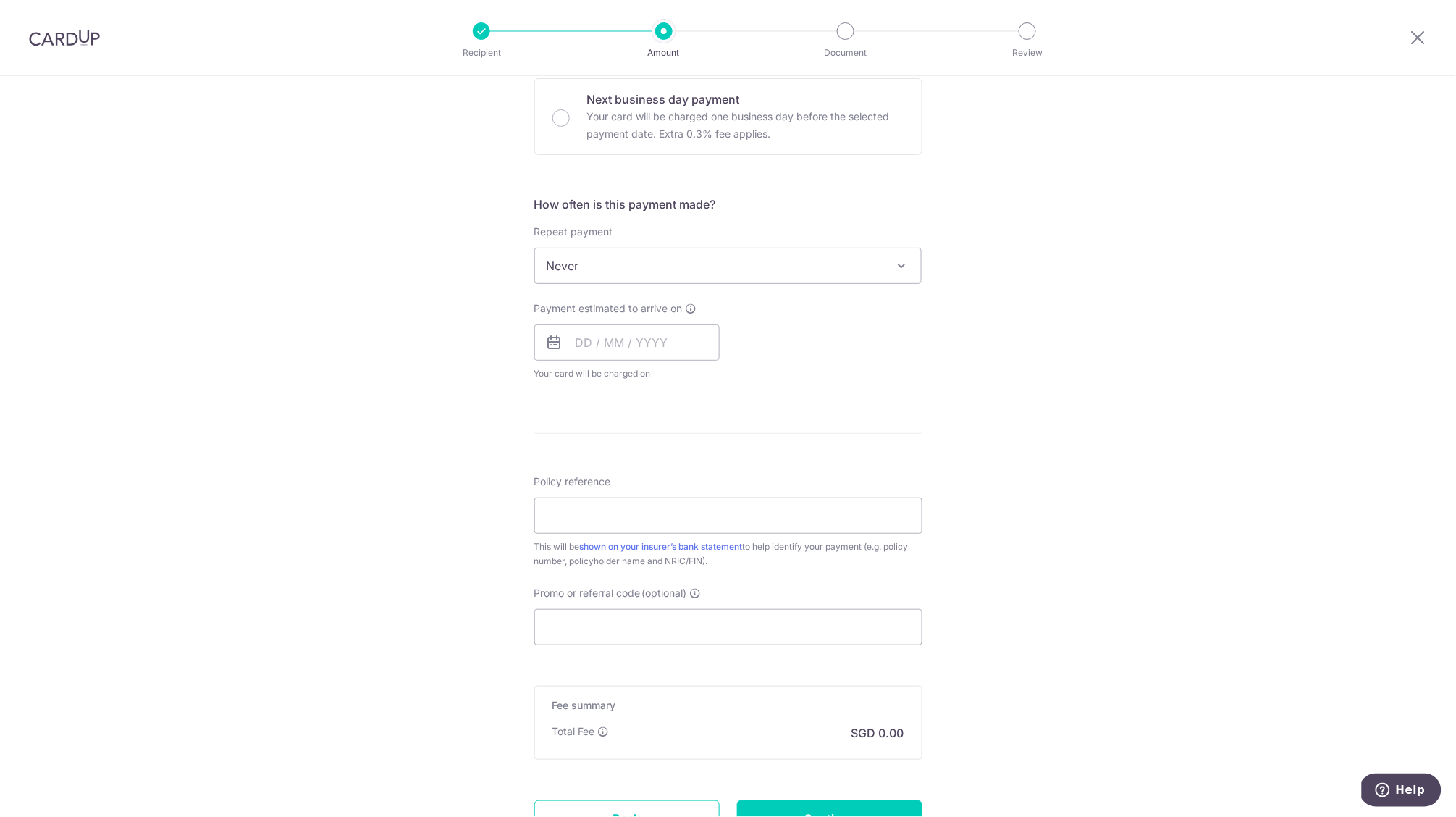
click at [644, 591] on span "(optional)" at bounding box center [665, 593] width 45 height 14
click at [644, 609] on input "Promo or referral code (optional)" at bounding box center [728, 627] width 388 height 36
click at [644, 591] on span "(optional)" at bounding box center [665, 593] width 45 height 14
click at [644, 609] on input "Promo or referral code (optional)" at bounding box center [728, 627] width 388 height 36
click at [643, 591] on span "(optional)" at bounding box center [665, 593] width 45 height 14
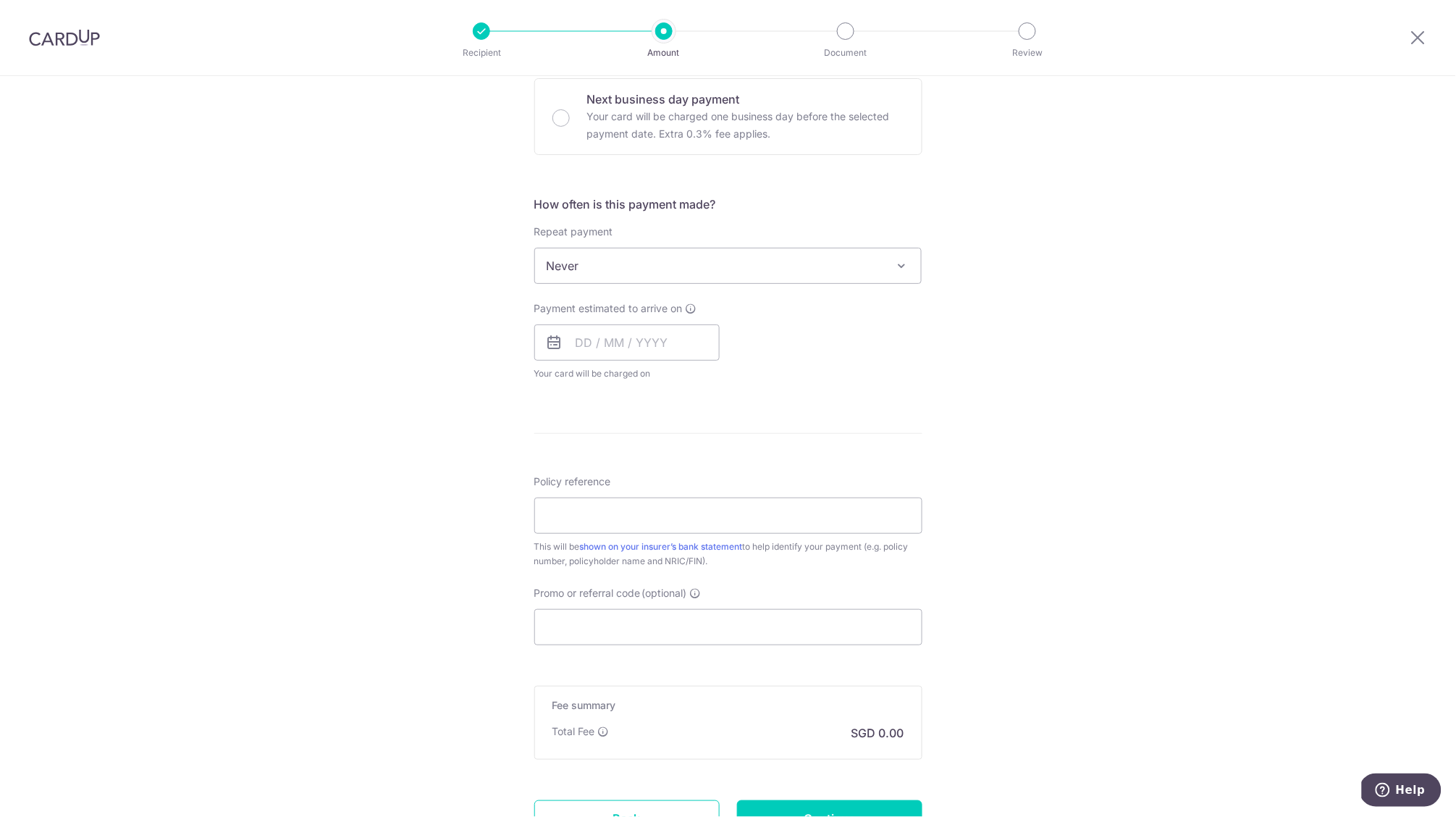
click at [643, 609] on input "Promo or referral code (optional)" at bounding box center [728, 627] width 388 height 36
click at [708, 591] on div "Promo or referral code (optional) Enter either a promo code or a referral code …" at bounding box center [728, 616] width 388 height 59
click at [1417, 36] on icon at bounding box center [1418, 36] width 18 height 18
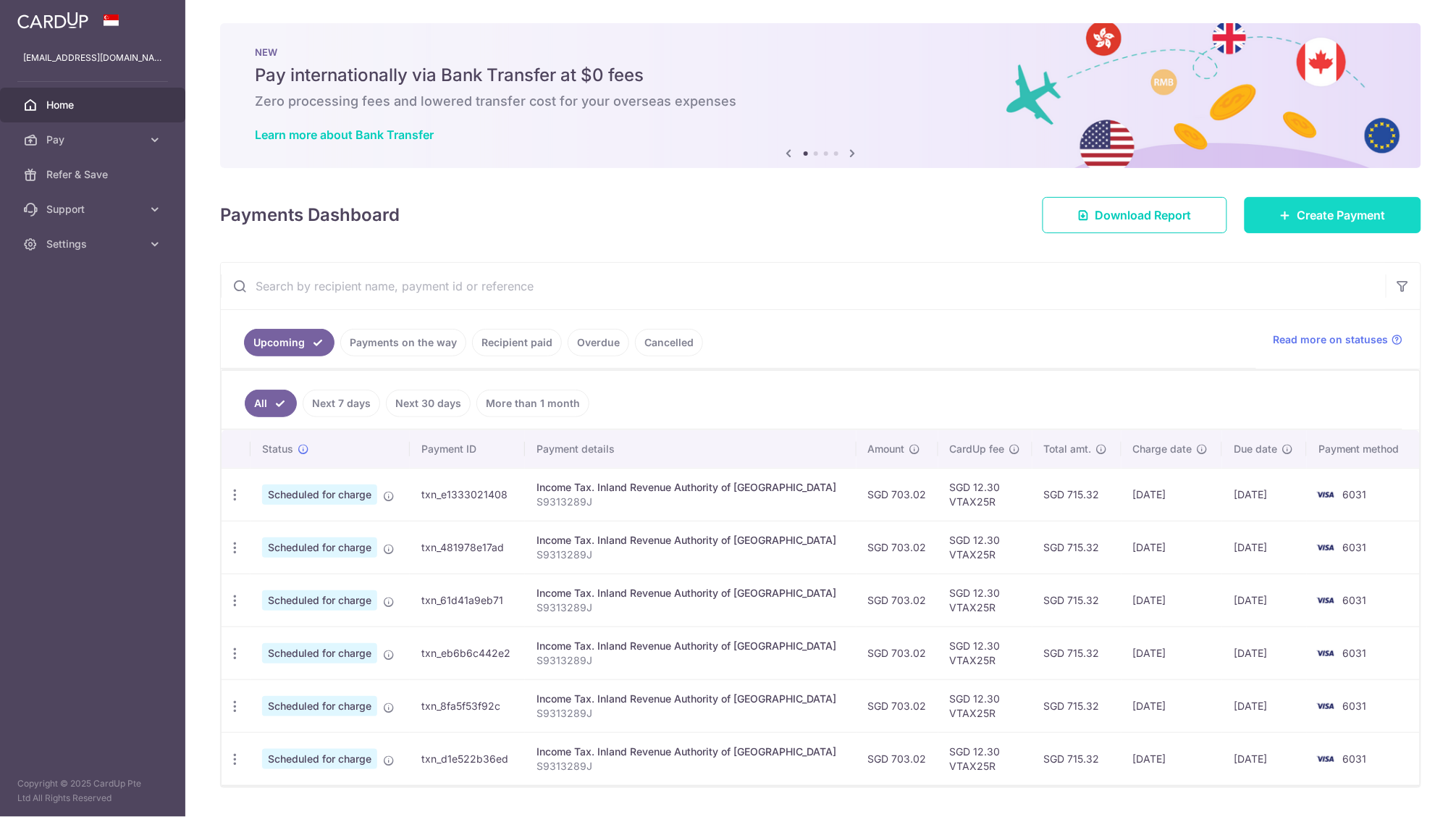
click at [1298, 215] on span "Create Payment" at bounding box center [1342, 215] width 88 height 18
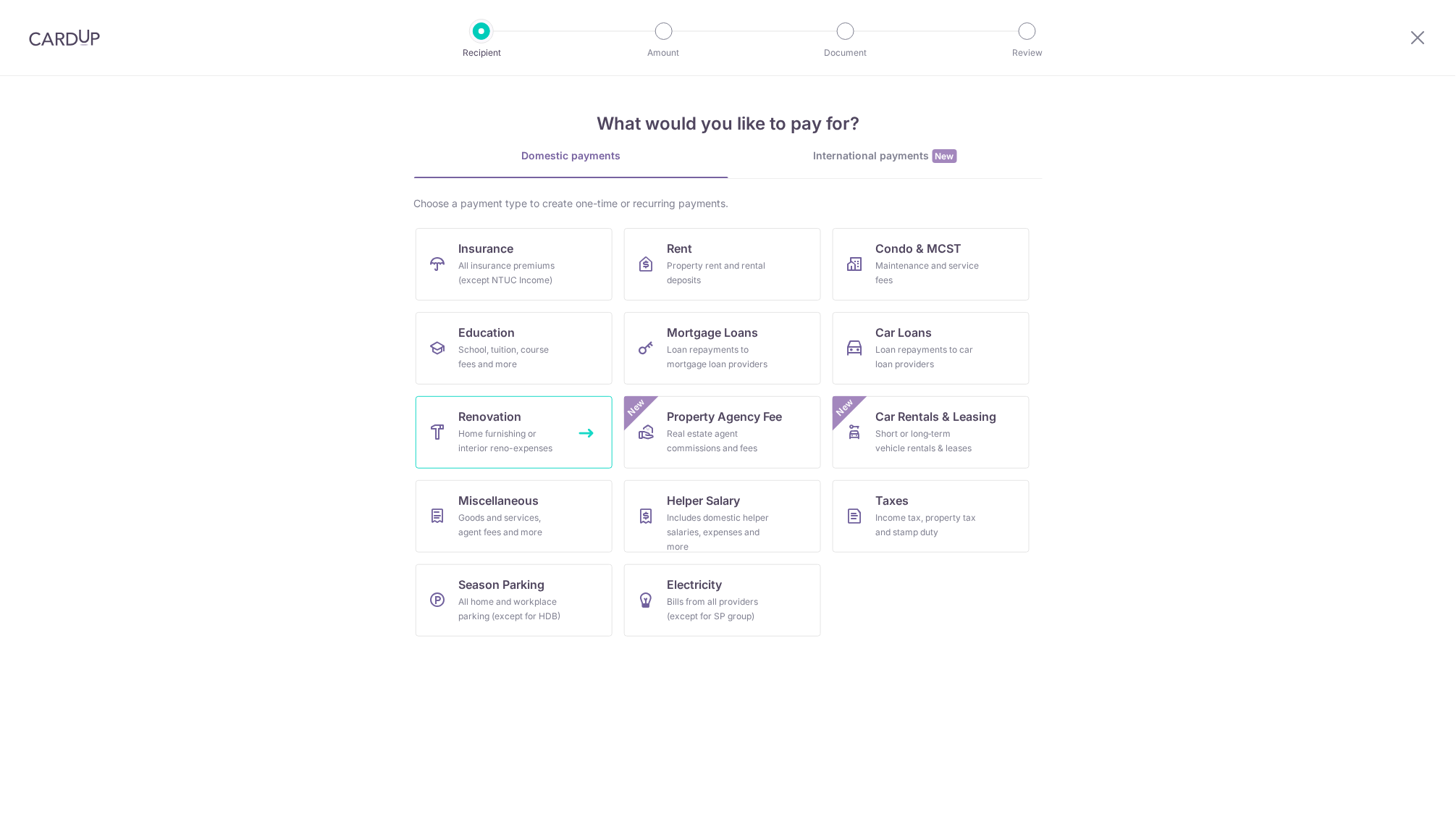
click at [543, 428] on div "Home furnishing or interior reno-expenses" at bounding box center [510, 441] width 104 height 29
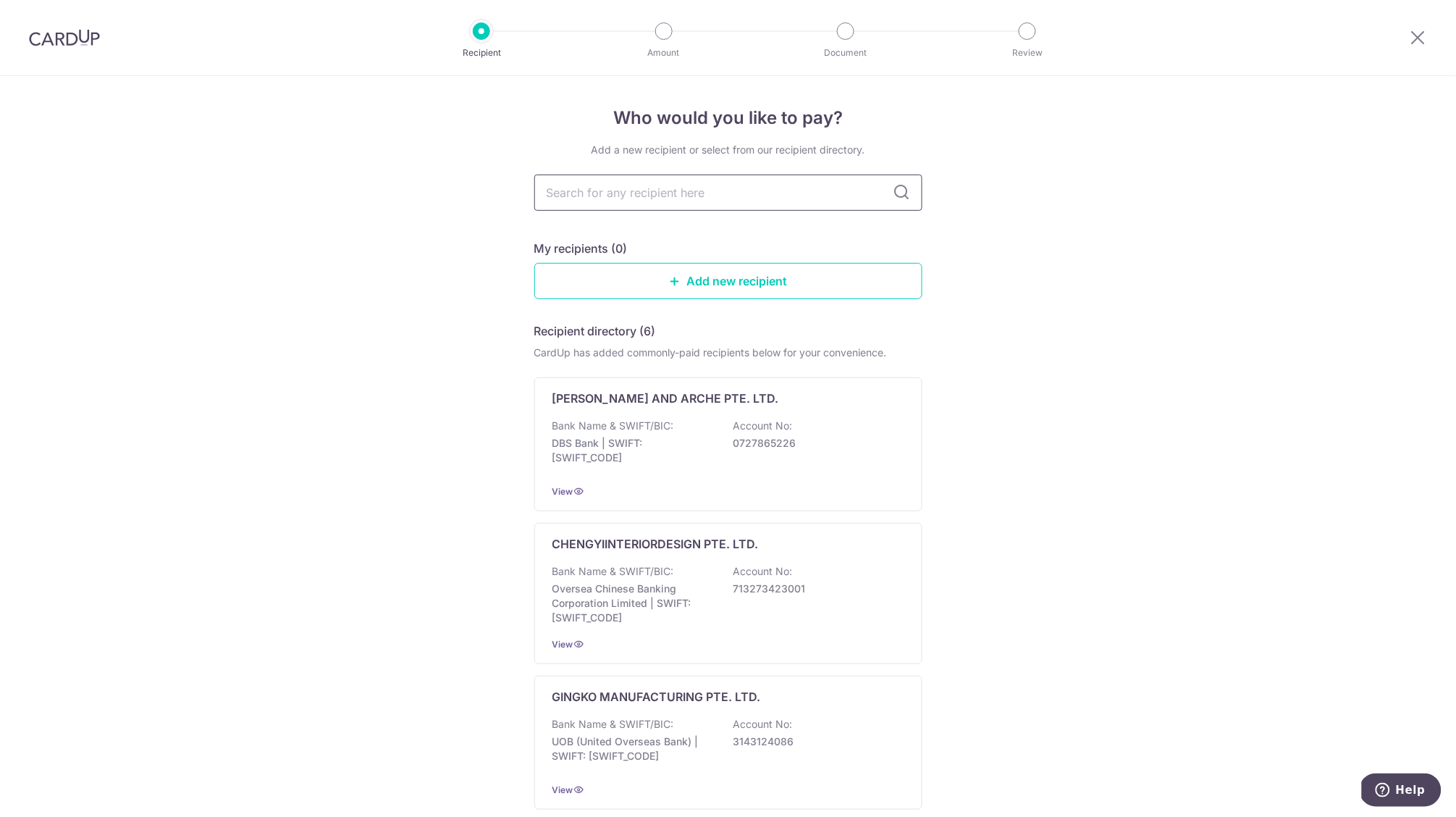
click at [659, 187] on input "text" at bounding box center [728, 192] width 388 height 36
type input "roughsketch"
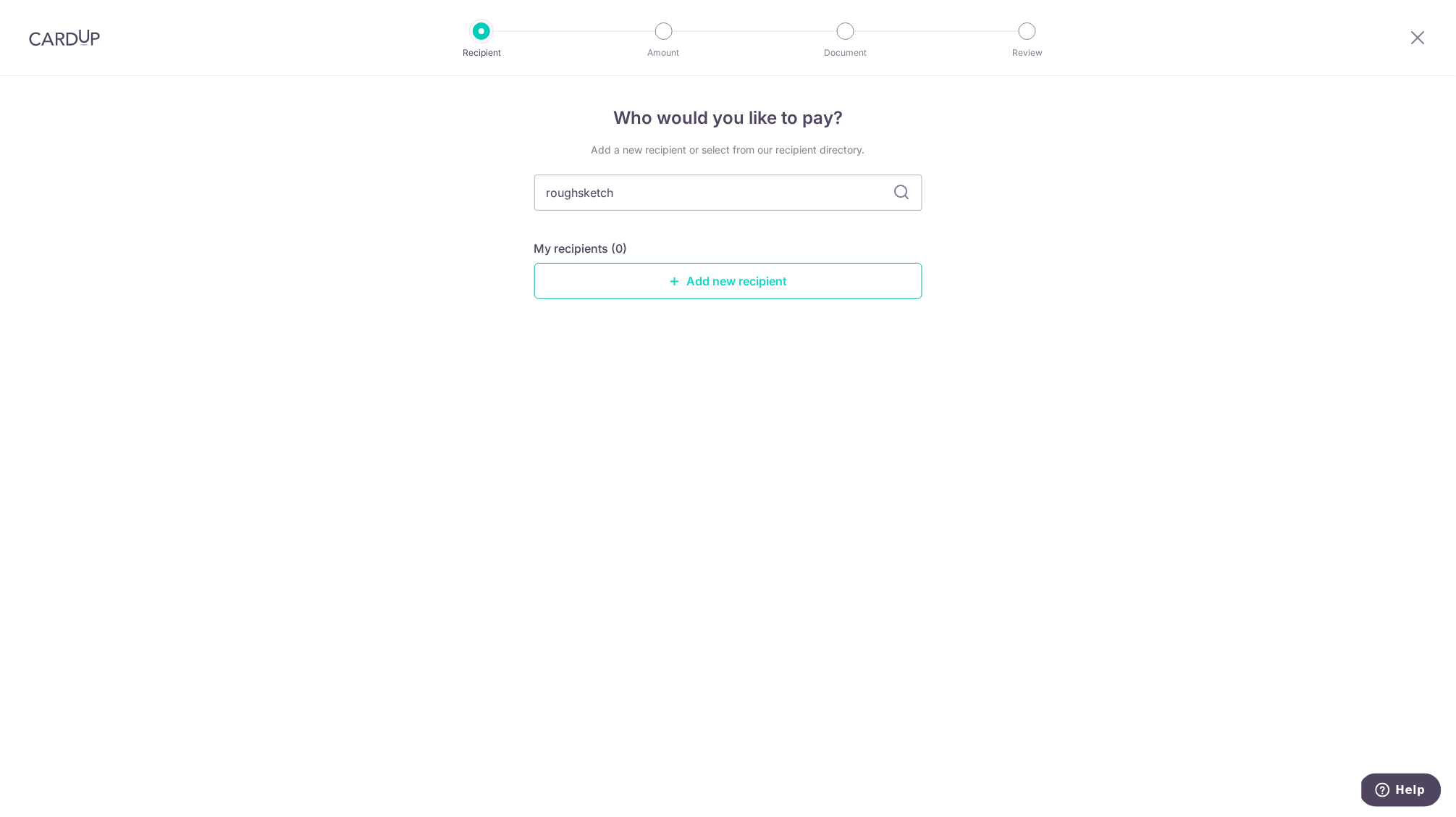
click at [732, 293] on link "Add new recipient" at bounding box center [728, 281] width 388 height 36
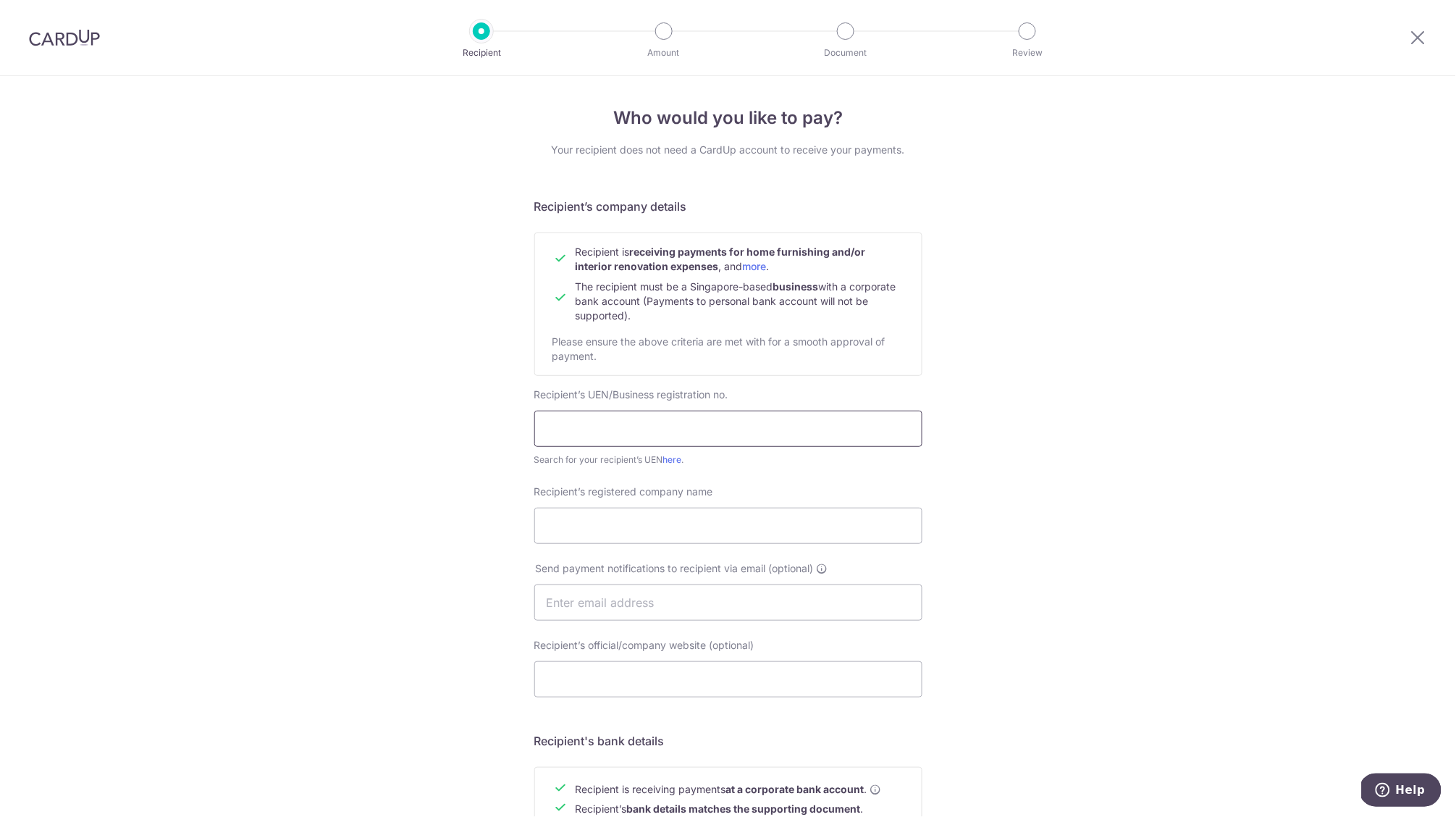
click at [814, 425] on input "text" at bounding box center [728, 428] width 388 height 36
click at [1162, 511] on div "Who would you like to pay? Your recipient does not need a CardUp account to rec…" at bounding box center [728, 621] width 1456 height 1090
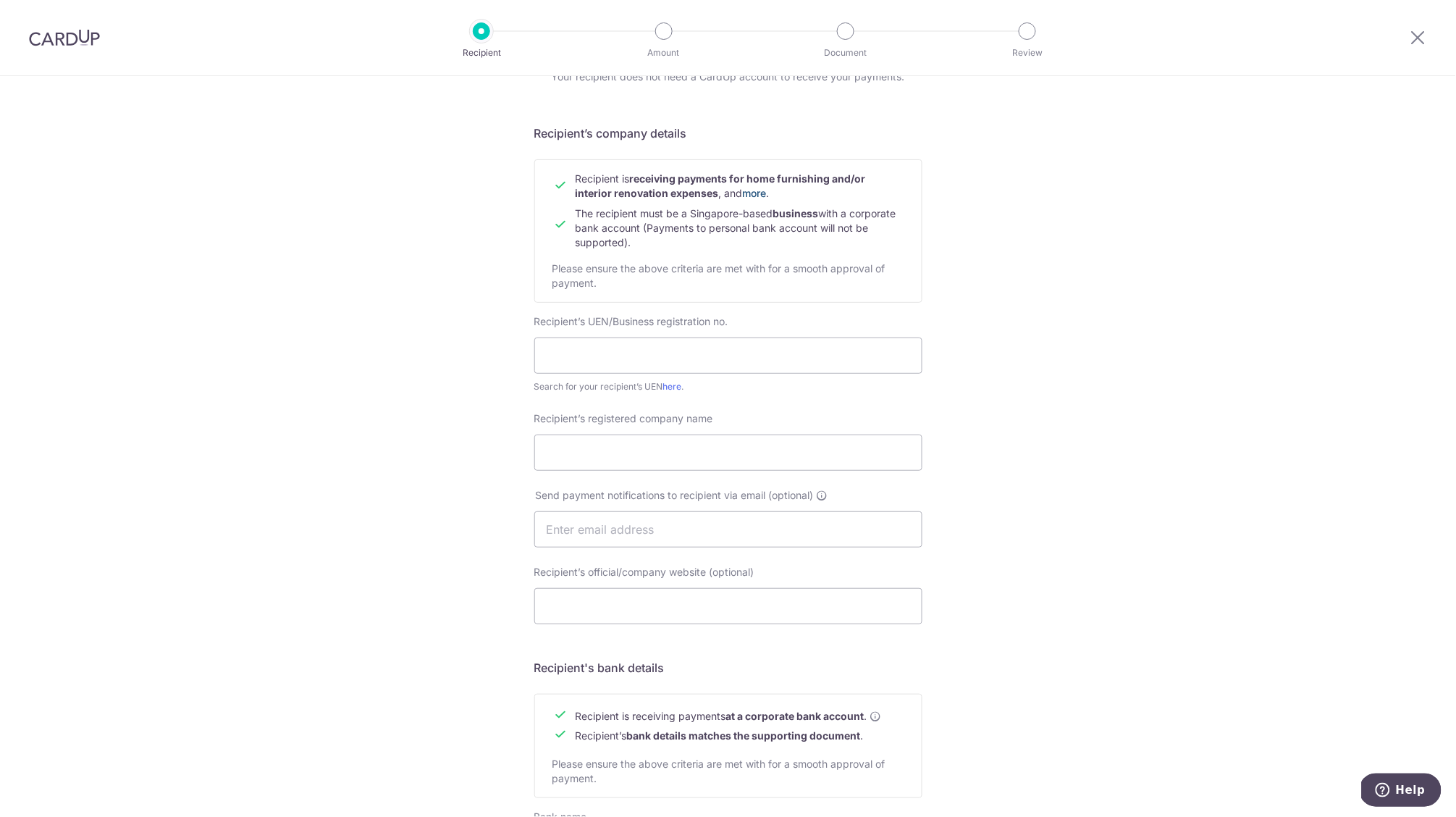
click at [750, 196] on link "more" at bounding box center [755, 193] width 24 height 13
